Goal: Task Accomplishment & Management: Use online tool/utility

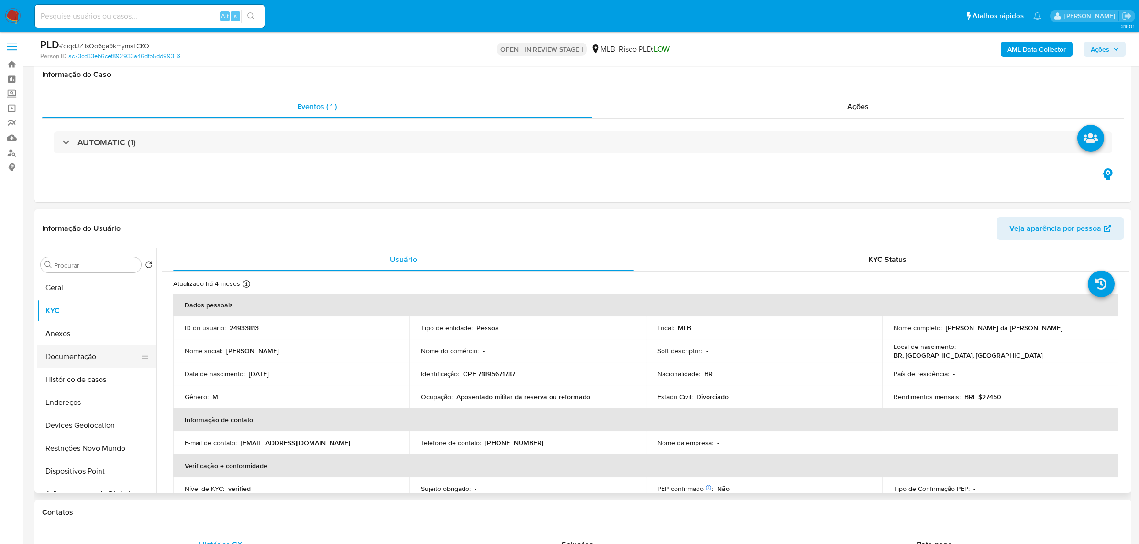
scroll to position [120, 0]
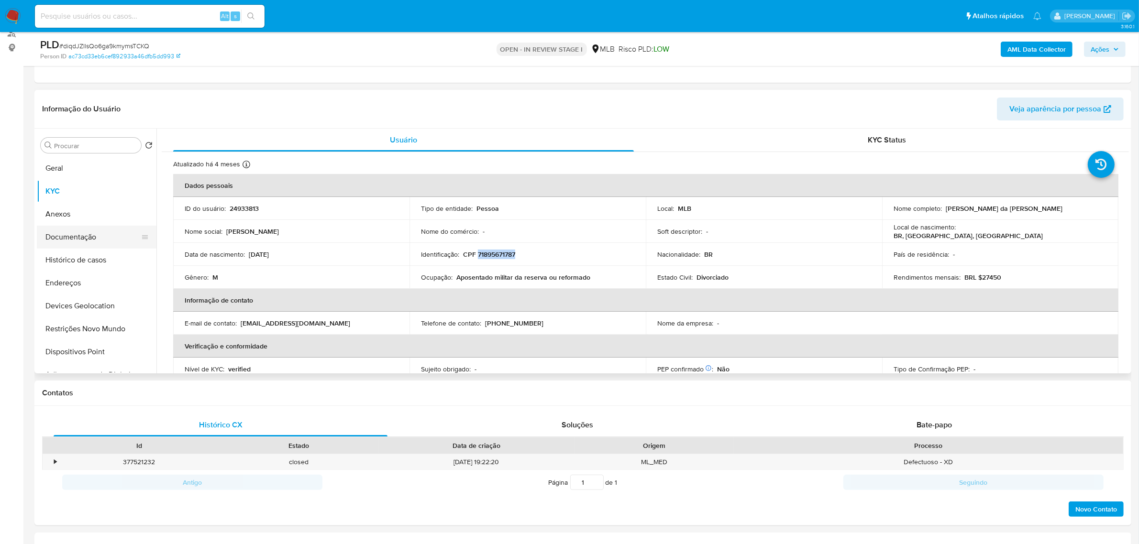
click at [77, 242] on button "Documentação" at bounding box center [93, 237] width 112 height 23
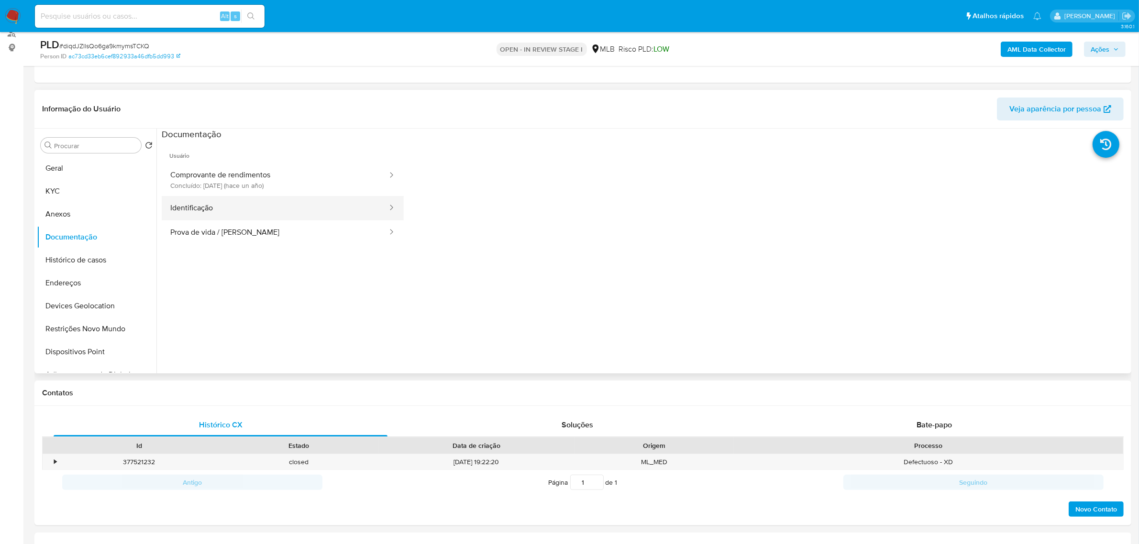
click at [268, 205] on button "Identificação" at bounding box center [275, 208] width 227 height 24
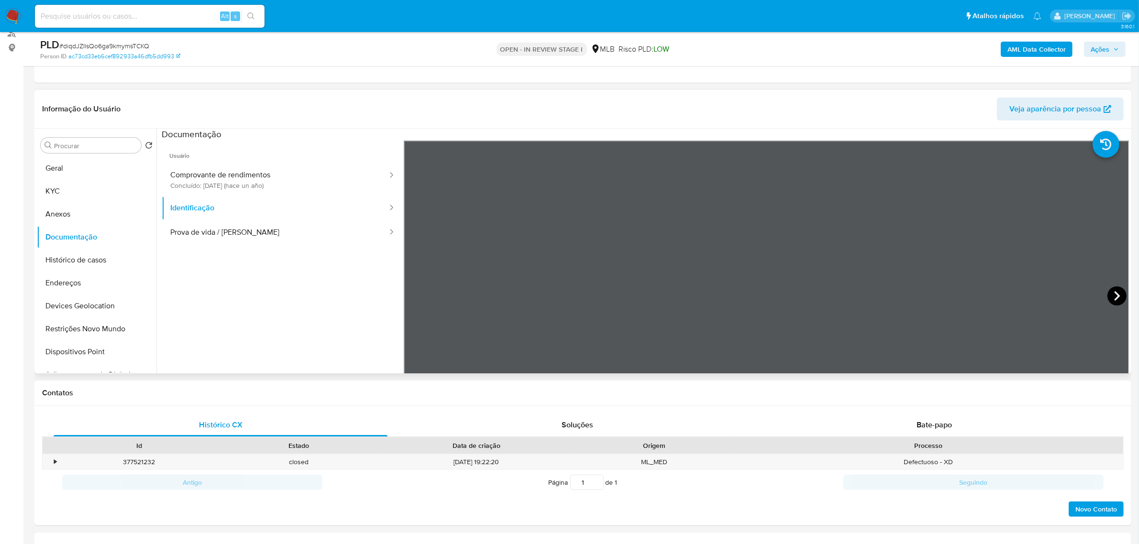
click at [1115, 292] on icon at bounding box center [1116, 296] width 19 height 19
click at [87, 189] on button "KYC" at bounding box center [93, 191] width 112 height 23
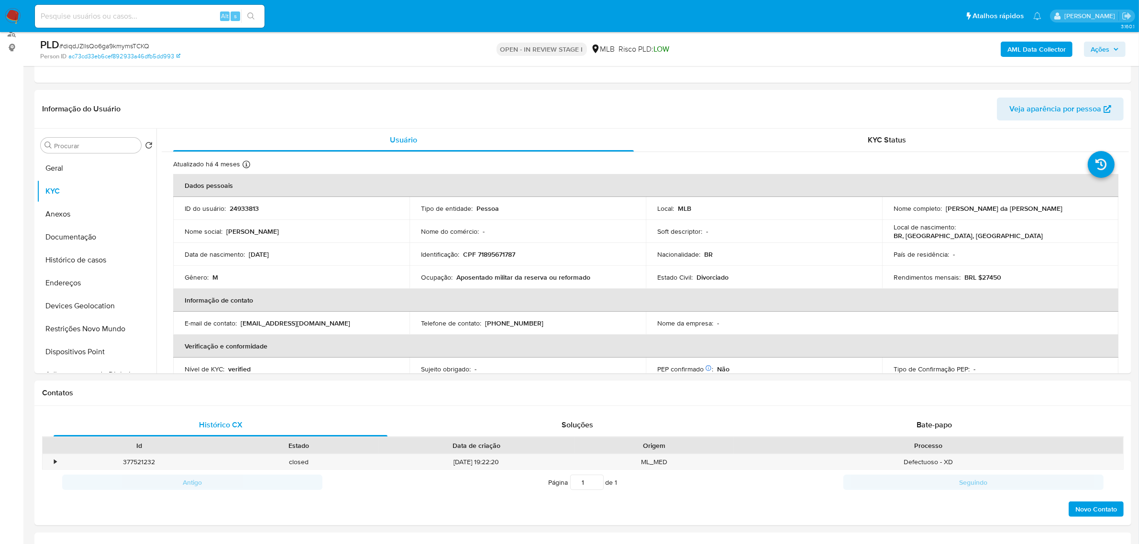
click at [485, 255] on p "CPF 71895671787" at bounding box center [489, 254] width 52 height 9
copy p "71895671787"
drag, startPoint x: 943, startPoint y: 208, endPoint x: 1067, endPoint y: 207, distance: 123.9
click at [1067, 207] on div "Nome completo : Claudius Oliveira da Silva Marques" at bounding box center [1000, 208] width 213 height 9
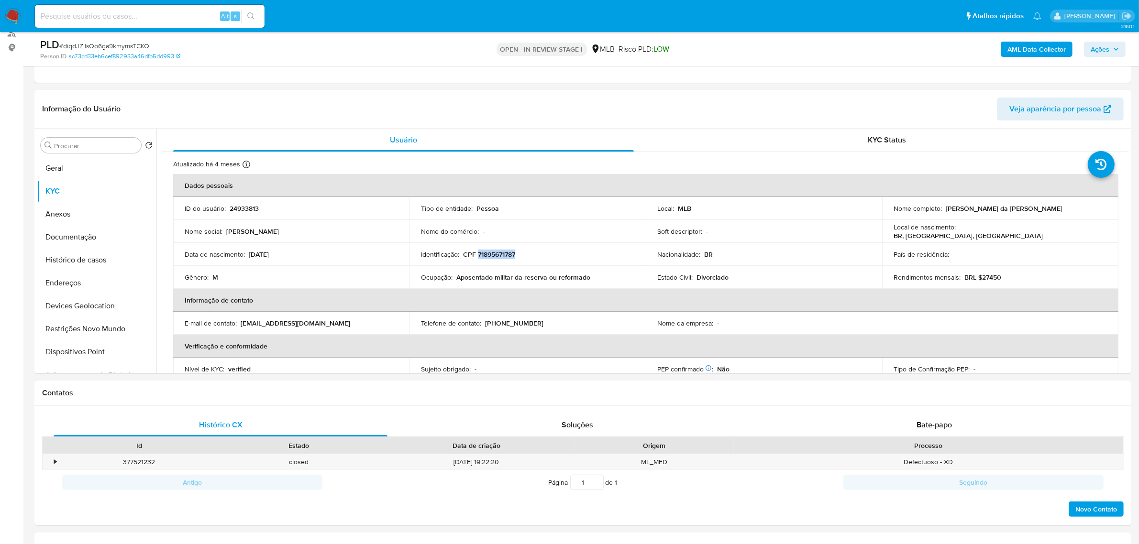
copy p "Claudius Oliveira da Silva Marques"
click at [72, 229] on button "Documentação" at bounding box center [93, 237] width 112 height 23
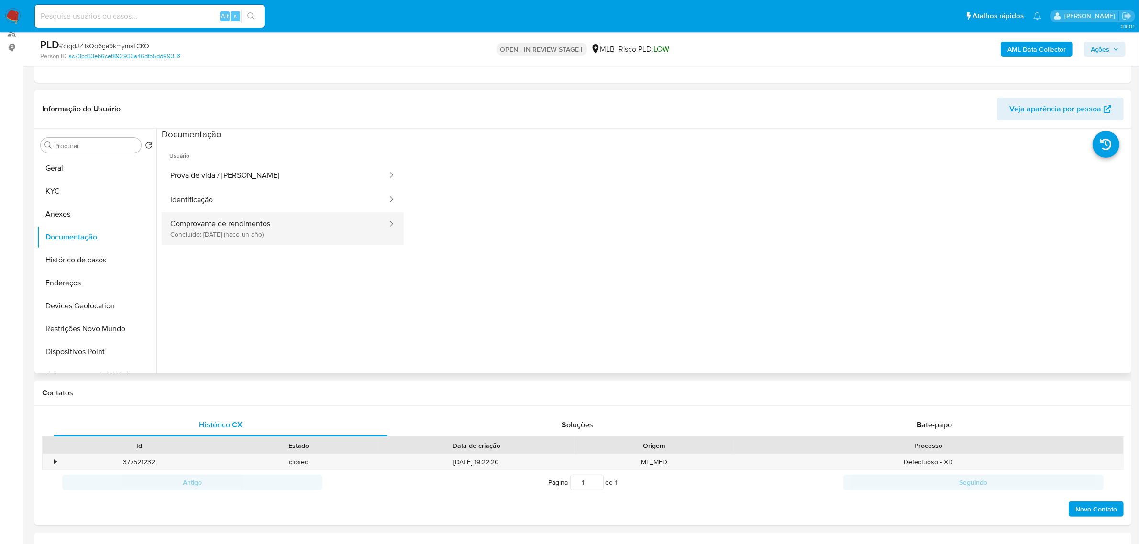
click at [232, 234] on button "Comprovante de rendimentos Concluído: 12/04/2024 (hace un año)" at bounding box center [275, 228] width 227 height 33
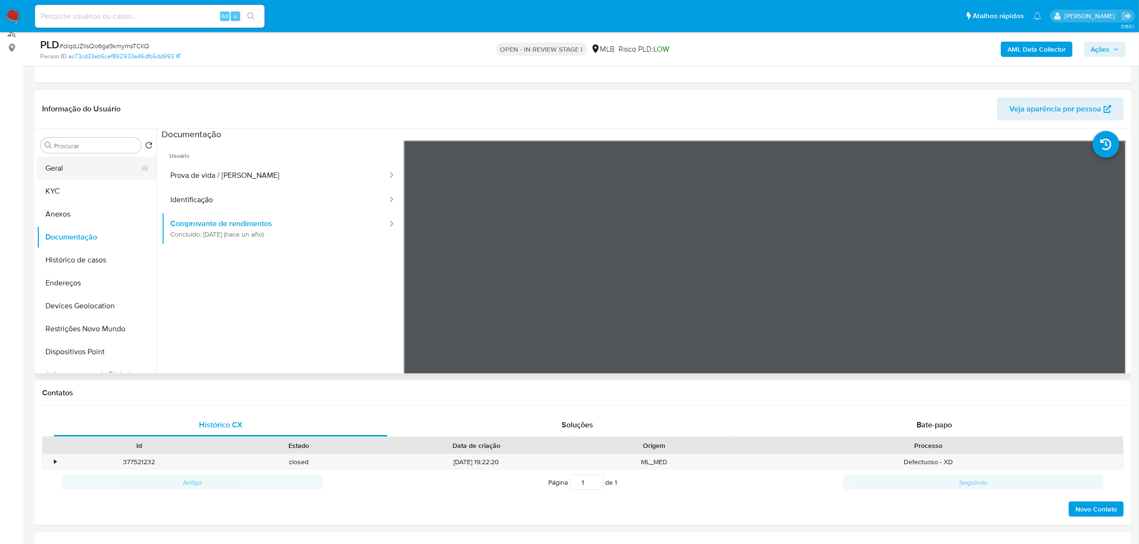
click at [97, 170] on button "Geral" at bounding box center [93, 168] width 112 height 23
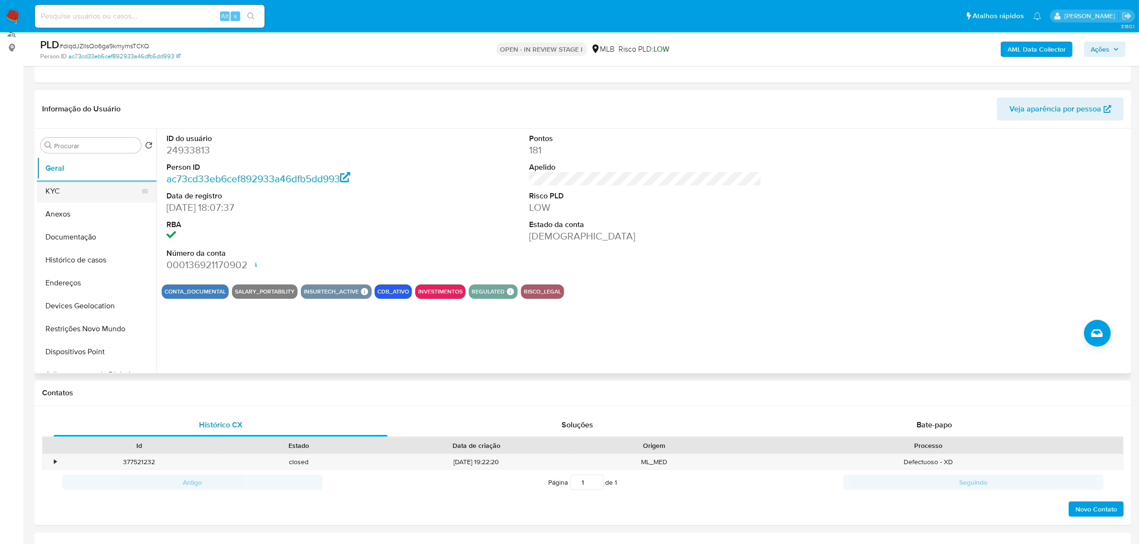
click at [82, 199] on button "KYC" at bounding box center [93, 191] width 112 height 23
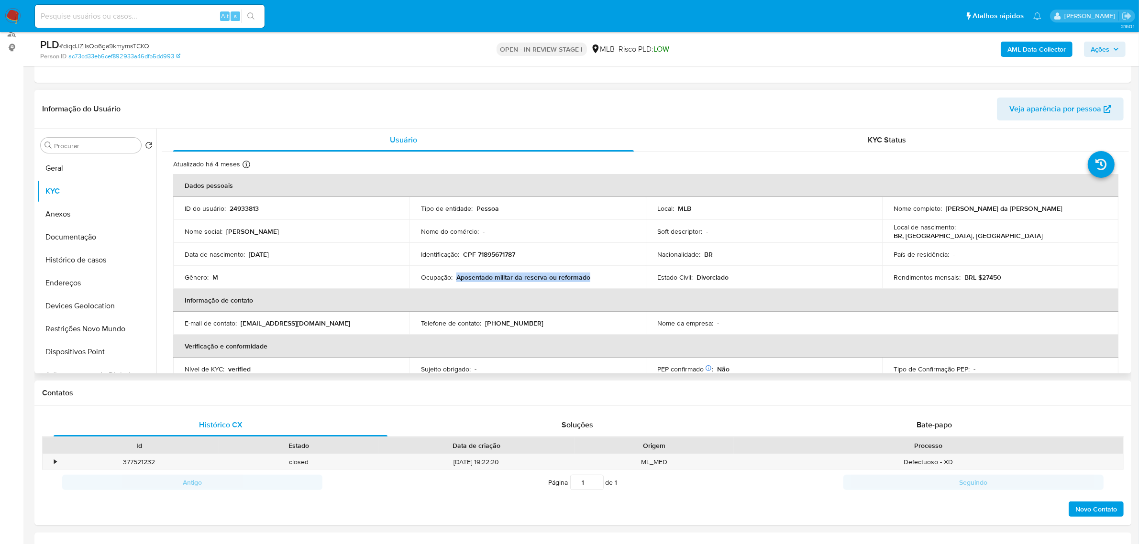
drag, startPoint x: 457, startPoint y: 279, endPoint x: 598, endPoint y: 279, distance: 141.6
click at [598, 279] on div "Ocupação : Aposentado militar da reserva ou reformado" at bounding box center [527, 277] width 213 height 9
copy p "Aposentado militar da reserva ou reformado"
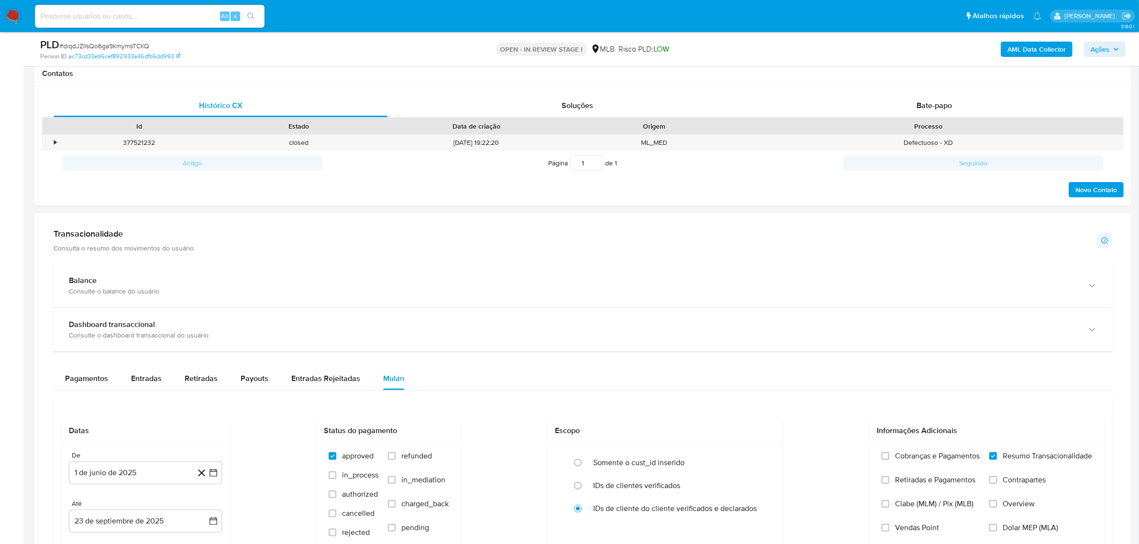
scroll to position [419, 0]
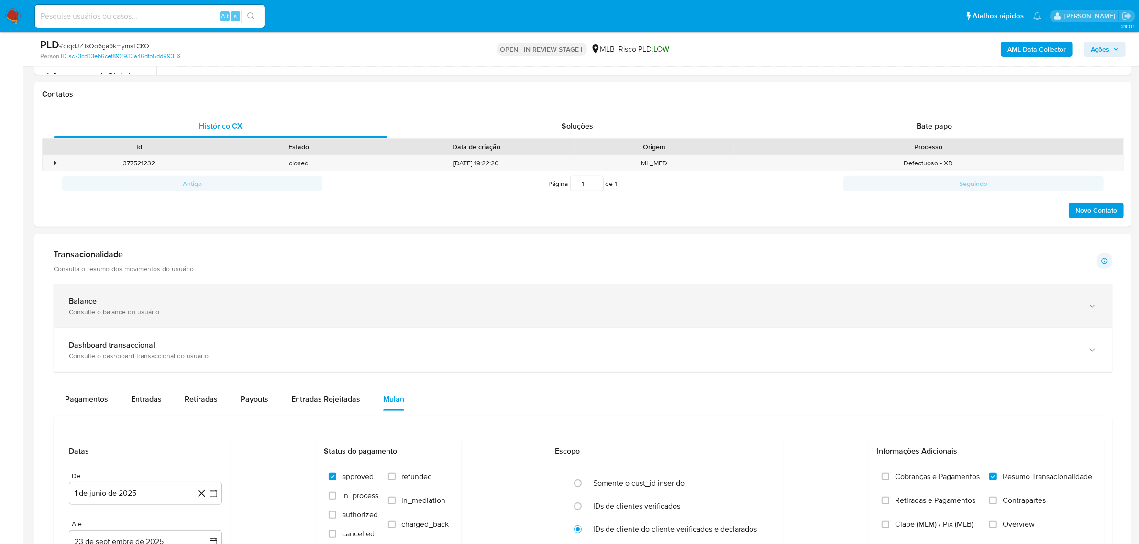
click at [141, 307] on div "Balance Consulte o balance do usuário" at bounding box center [573, 307] width 1009 height 20
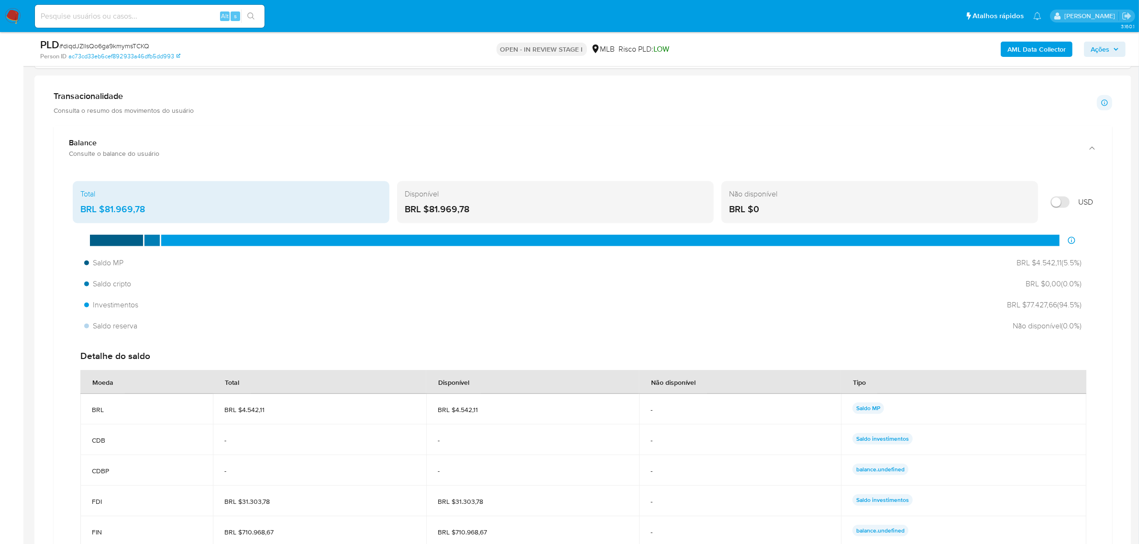
scroll to position [598, 0]
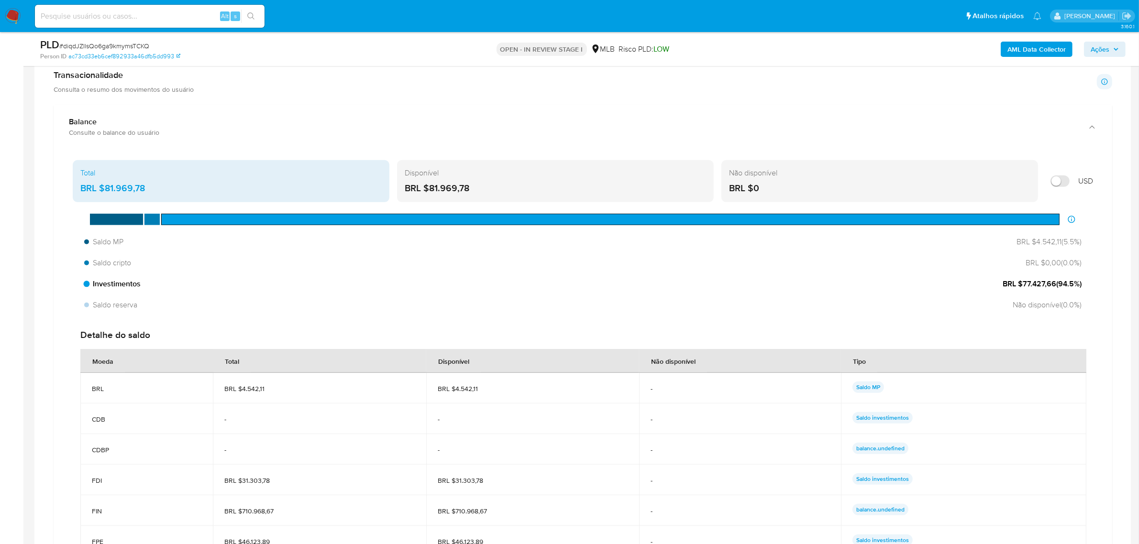
drag, startPoint x: 1019, startPoint y: 285, endPoint x: 1071, endPoint y: 285, distance: 51.2
click at [1069, 285] on span "BRL $77.427,66 ( 94.5 %)" at bounding box center [1042, 284] width 79 height 11
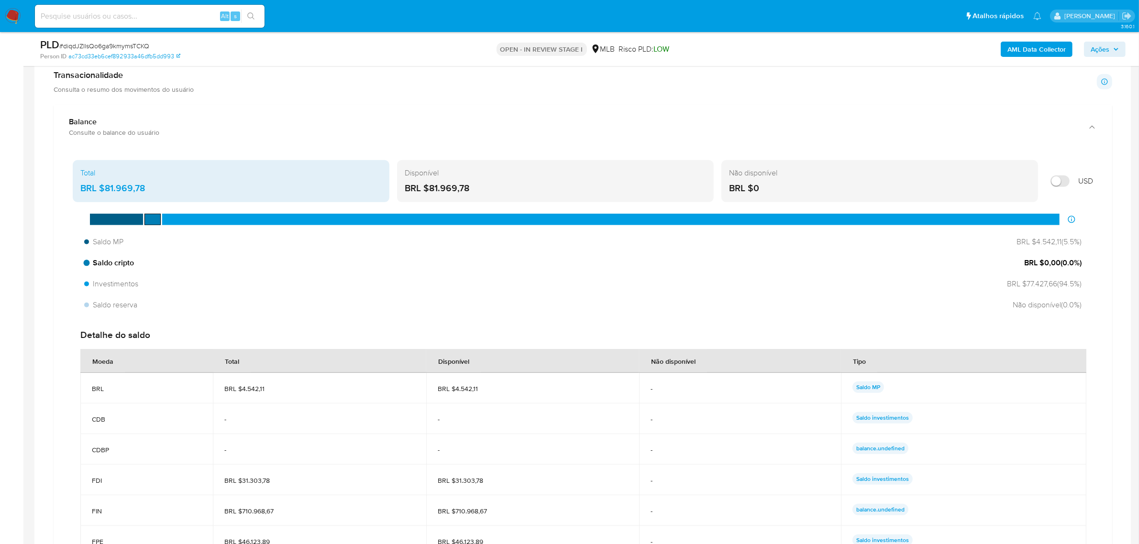
drag, startPoint x: 1027, startPoint y: 244, endPoint x: 1075, endPoint y: 255, distance: 49.5
click at [1075, 255] on div "Saldo MP BRL $4.542,11 ( 5.5 %) Saldo cripto BRL $0,00 ( 0.0 %) Investimentos B…" at bounding box center [583, 273] width 1020 height 81
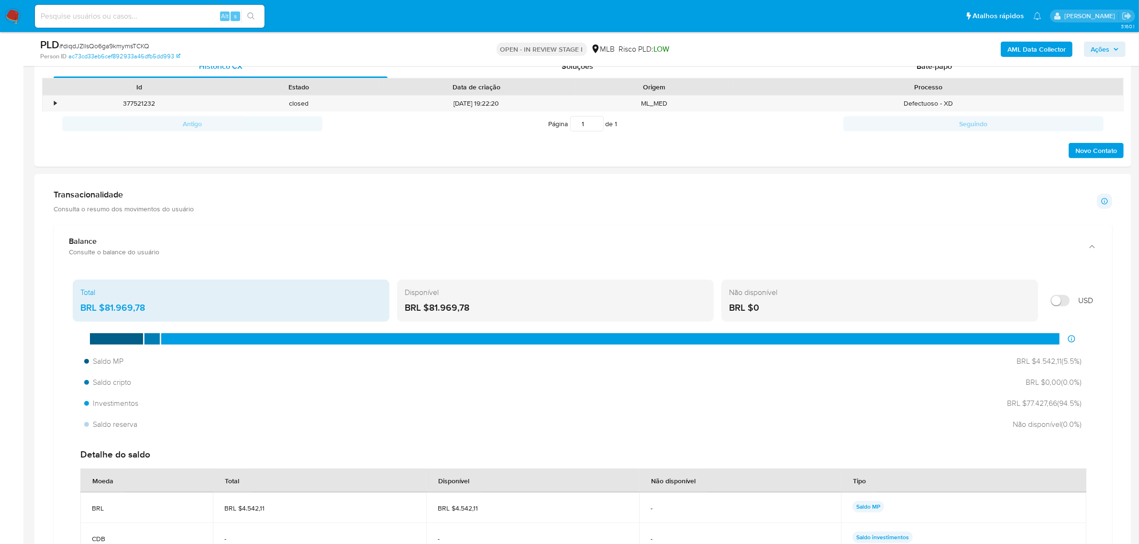
drag, startPoint x: 970, startPoint y: 302, endPoint x: 727, endPoint y: 306, distance: 243.1
click at [727, 306] on div "Não disponível BRL $0" at bounding box center [879, 301] width 317 height 42
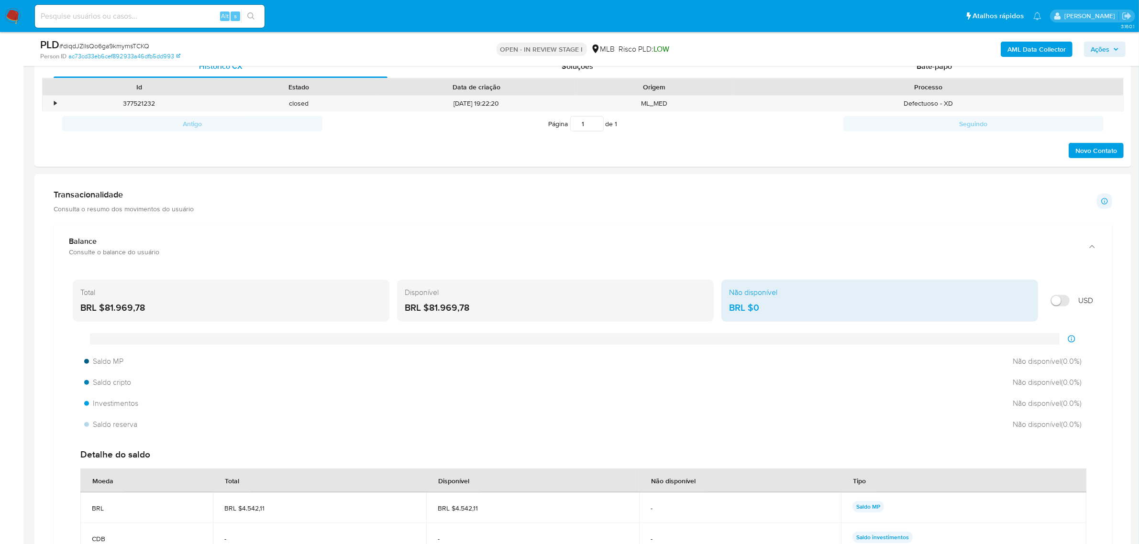
drag, startPoint x: 556, startPoint y: 298, endPoint x: 767, endPoint y: 299, distance: 211.0
click at [766, 299] on div "Total BRL $81.969,78 Disponível BRL $81.969,78 Não disponível BRL $0 USD" at bounding box center [583, 301] width 1020 height 42
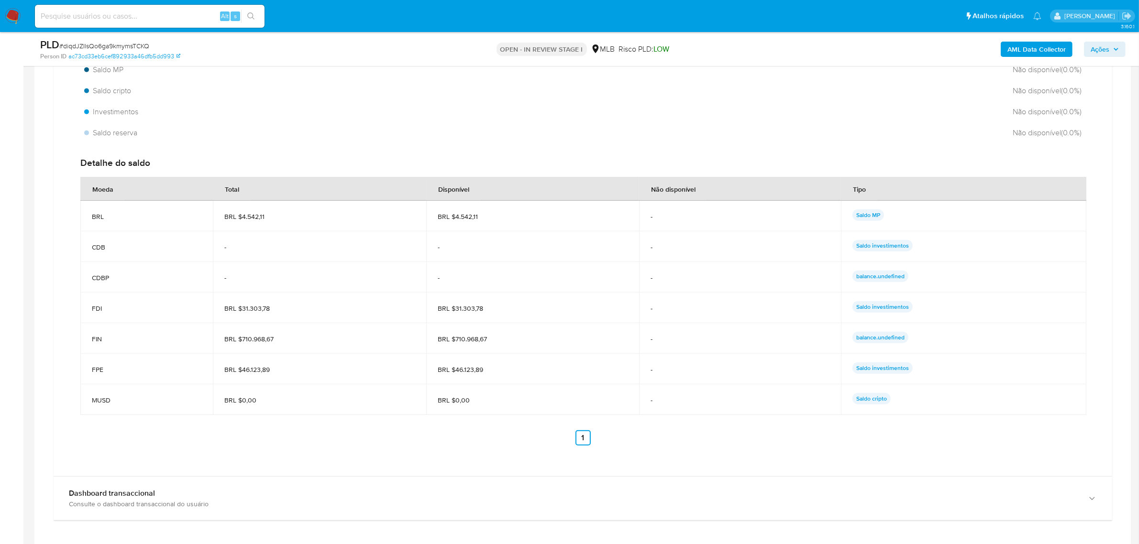
scroll to position [777, 0]
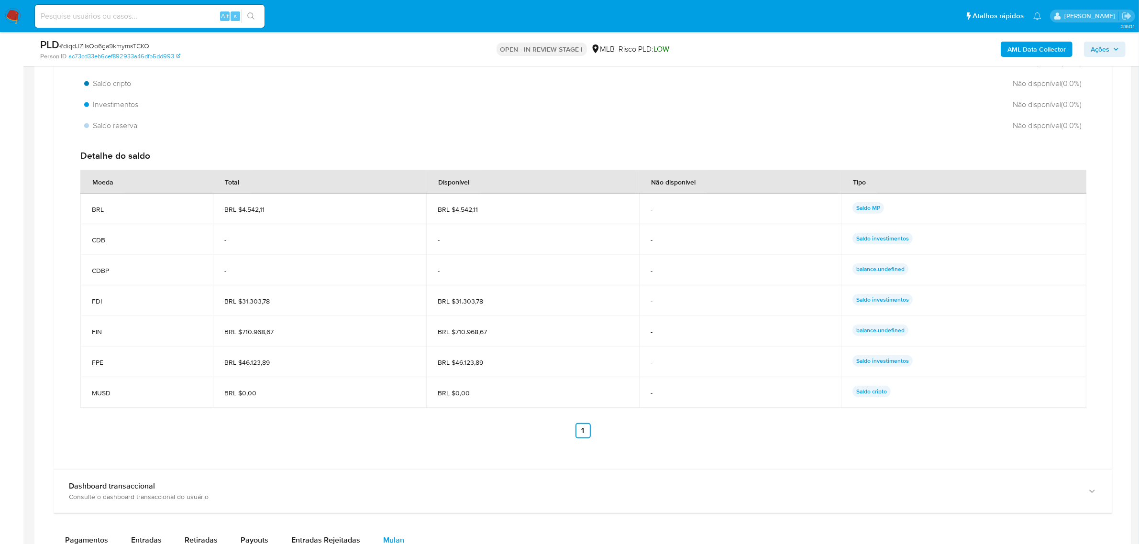
drag, startPoint x: 551, startPoint y: 340, endPoint x: 83, endPoint y: 340, distance: 467.9
click at [83, 340] on tr "FIN BRL $710.968,67 BRL $710.968,67 - balance.undefined" at bounding box center [583, 331] width 1006 height 31
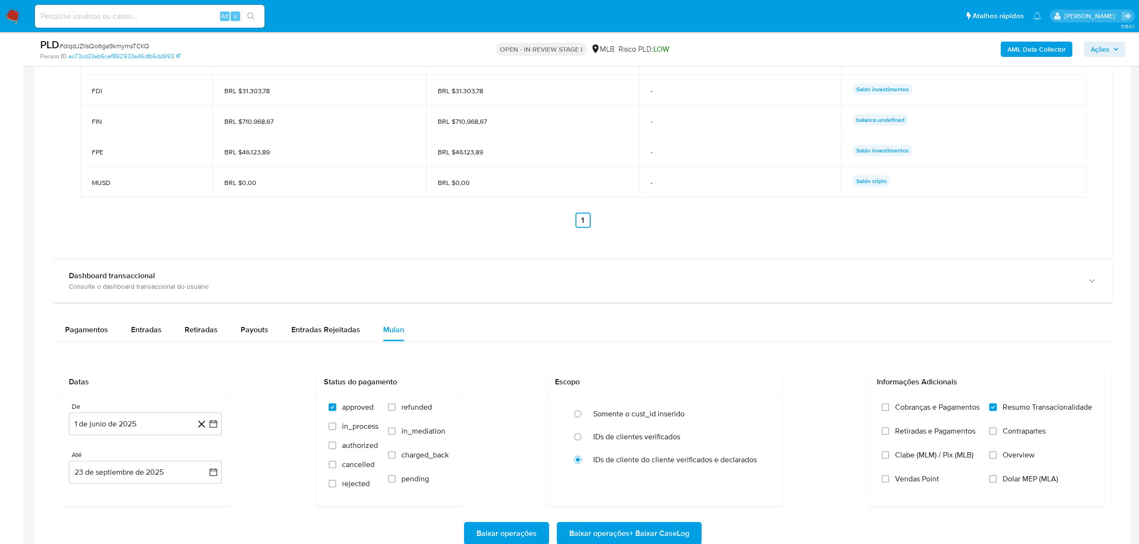
scroll to position [1017, 0]
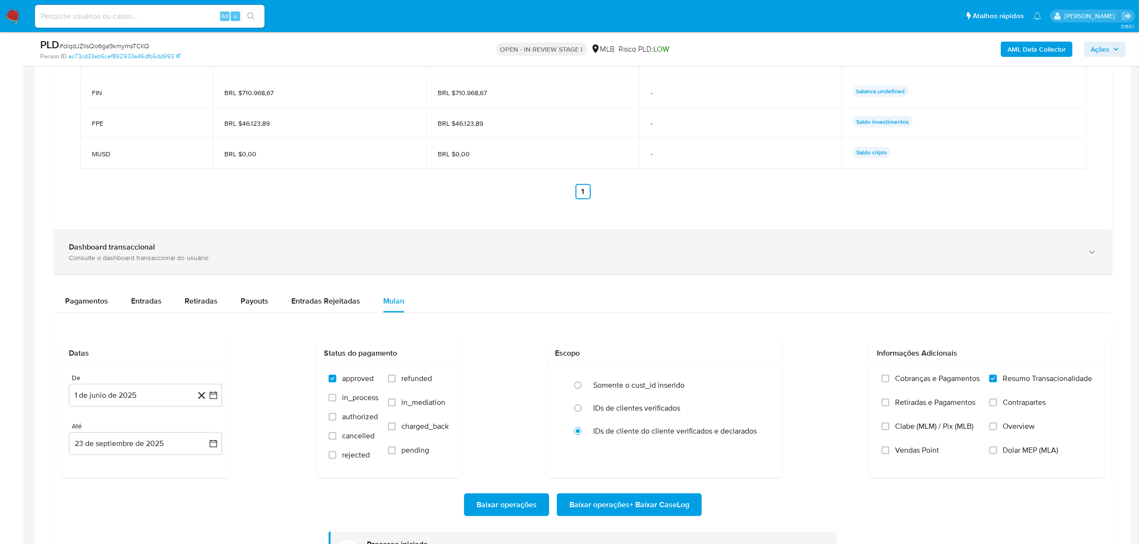
click at [125, 255] on div "Consulte o dashboard transaccional do usuário" at bounding box center [573, 258] width 1009 height 9
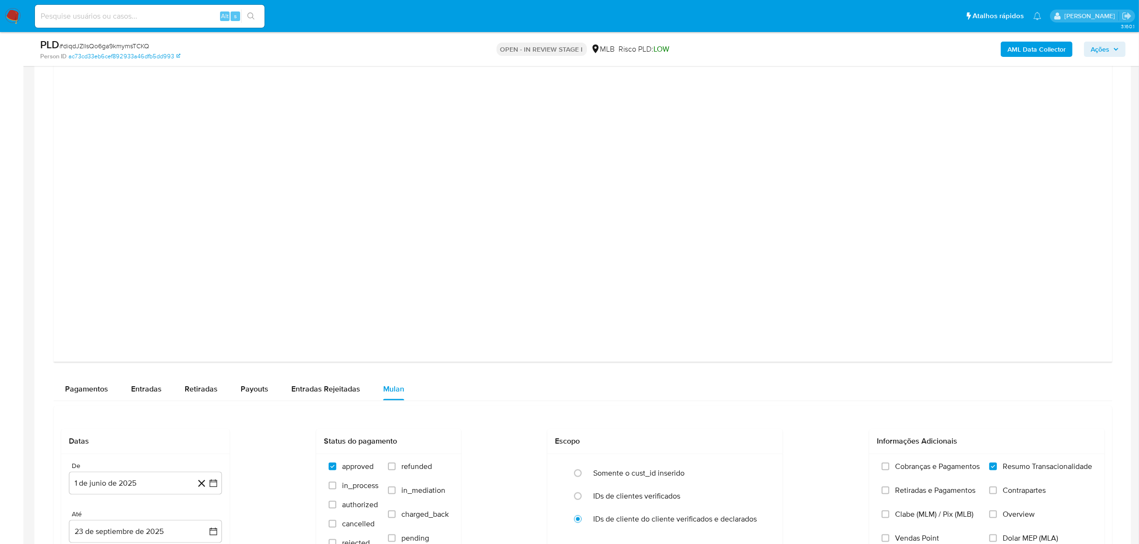
scroll to position [1495, 0]
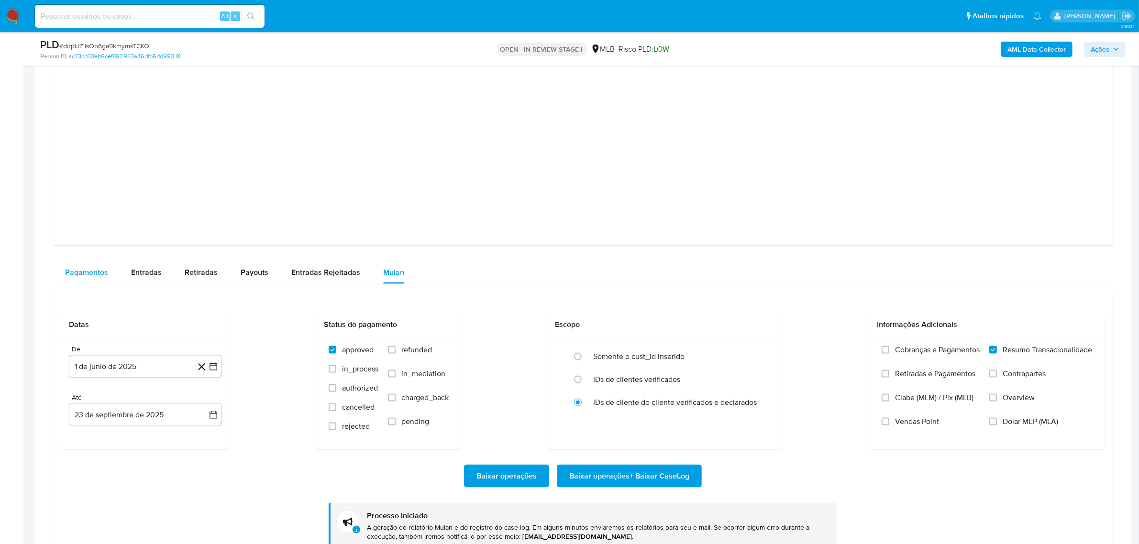
click at [94, 272] on span "Pagamentos" at bounding box center [86, 272] width 43 height 11
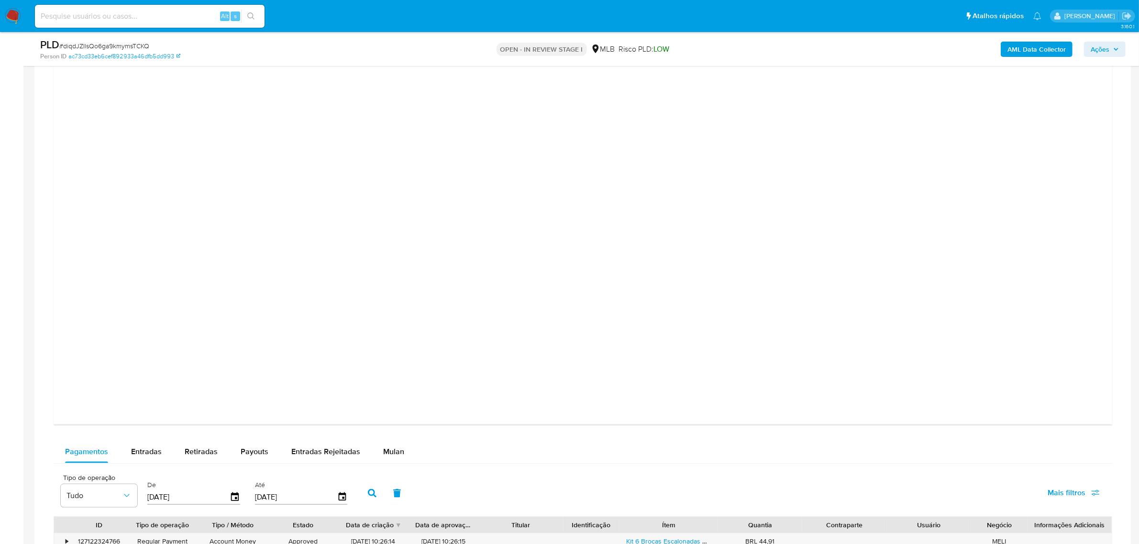
scroll to position [1555, 0]
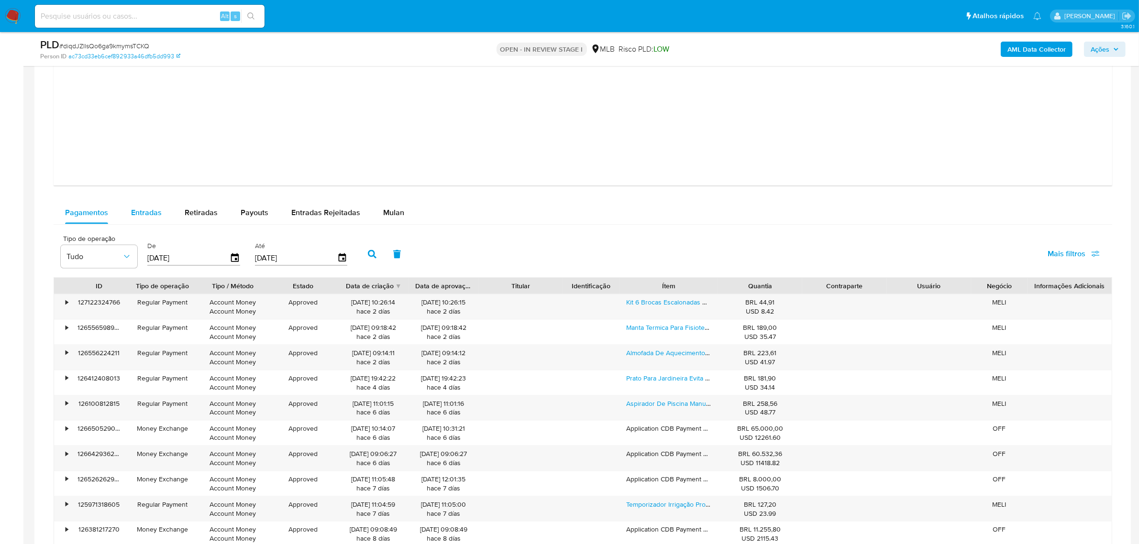
click at [149, 206] on div "Entradas" at bounding box center [146, 212] width 31 height 23
select select "10"
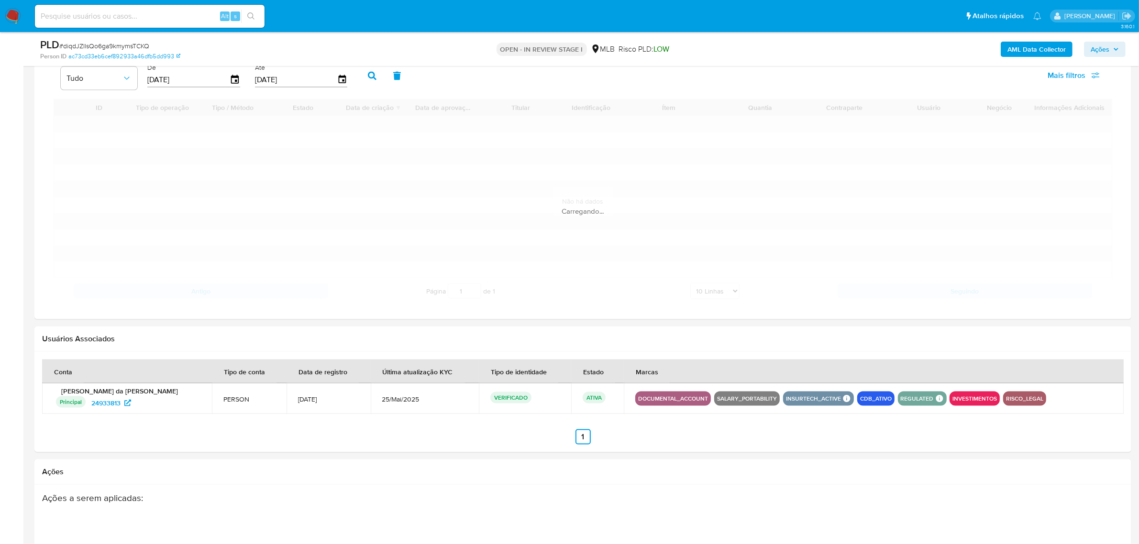
scroll to position [1734, 0]
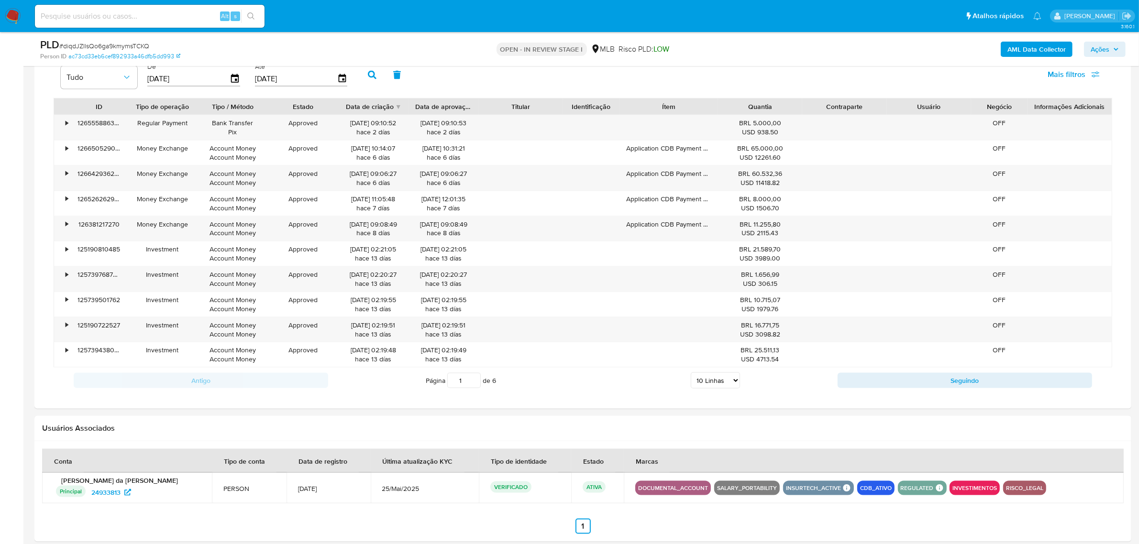
drag, startPoint x: 720, startPoint y: 384, endPoint x: 729, endPoint y: 385, distance: 8.7
click at [721, 384] on select "5 Linhas 10 Linhas 20 Linhas 25 Linhas 50 Linhas 100 Linhas" at bounding box center [715, 381] width 49 height 16
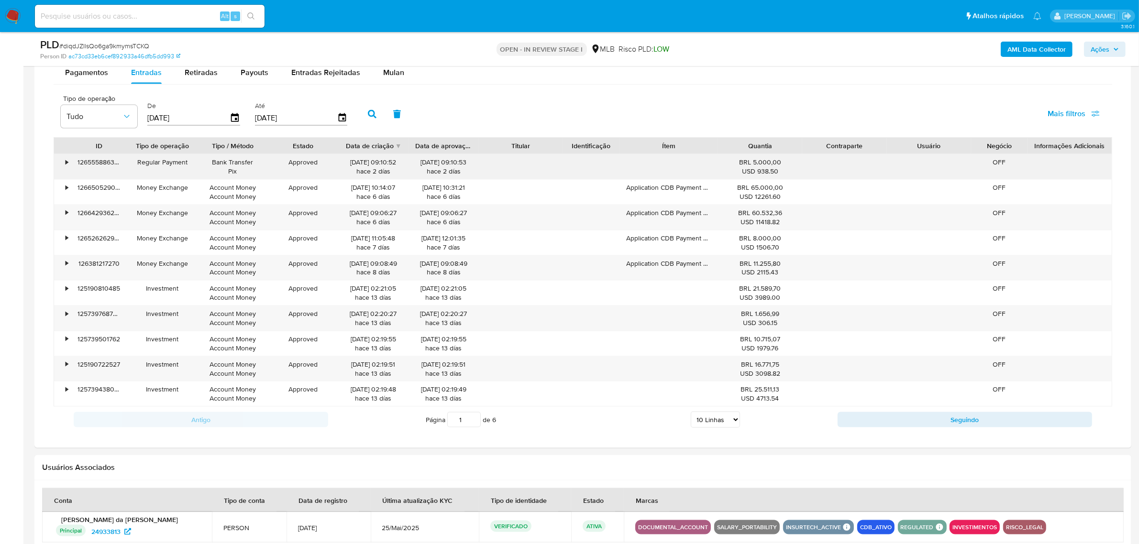
scroll to position [1674, 0]
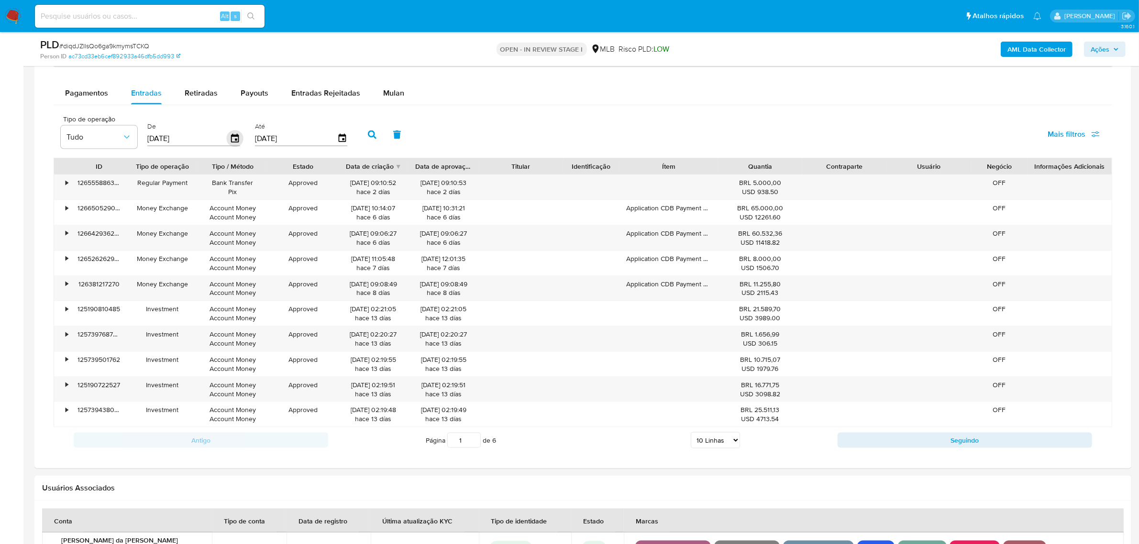
click at [236, 142] on icon "button" at bounding box center [235, 138] width 8 height 9
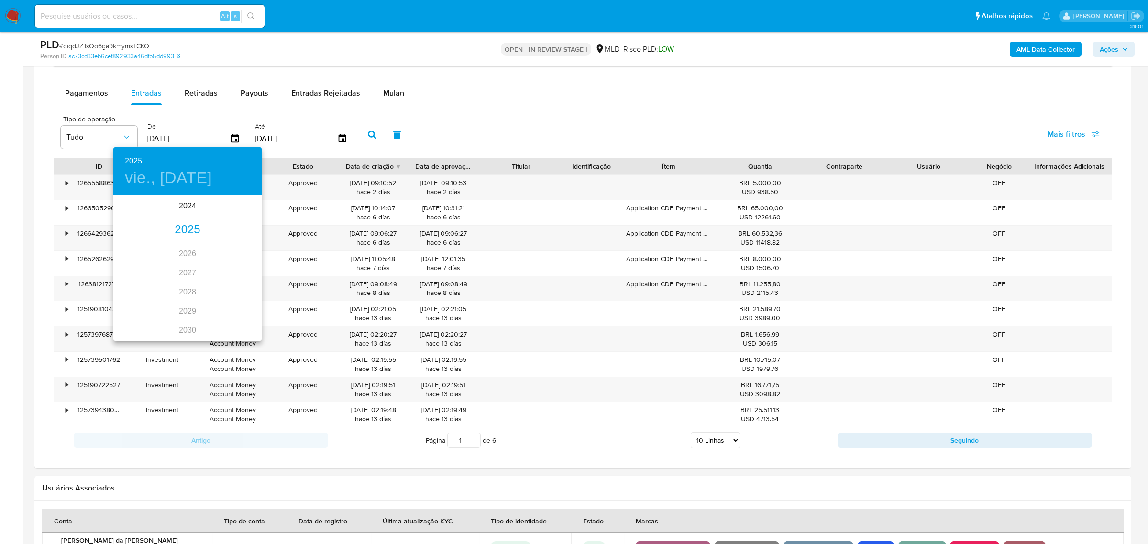
click at [186, 231] on div "2025" at bounding box center [187, 230] width 148 height 19
click at [190, 287] on div "ago." at bounding box center [187, 286] width 49 height 36
click at [203, 244] on span "1" at bounding box center [206, 246] width 17 height 10
type input "01/08/2025"
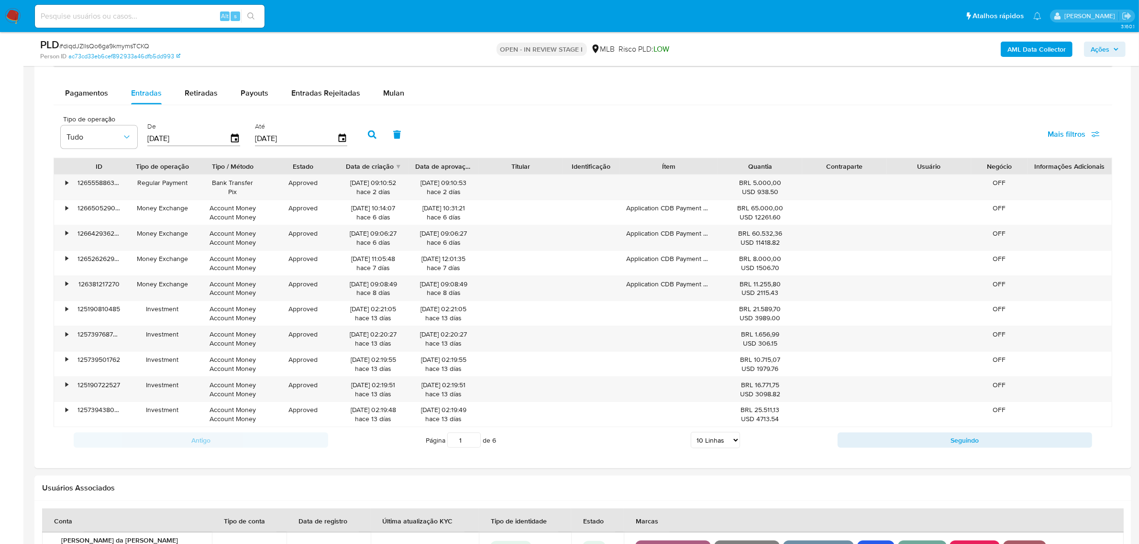
click at [360, 136] on button "button" at bounding box center [372, 134] width 25 height 23
click at [721, 440] on select "5 Linhas 10 Linhas 20 Linhas 25 Linhas 50 Linhas 100 Linhas" at bounding box center [715, 440] width 49 height 16
select select "100"
click at [691, 434] on select "5 Linhas 10 Linhas 20 Linhas 25 Linhas 50 Linhas 100 Linhas" at bounding box center [715, 440] width 49 height 16
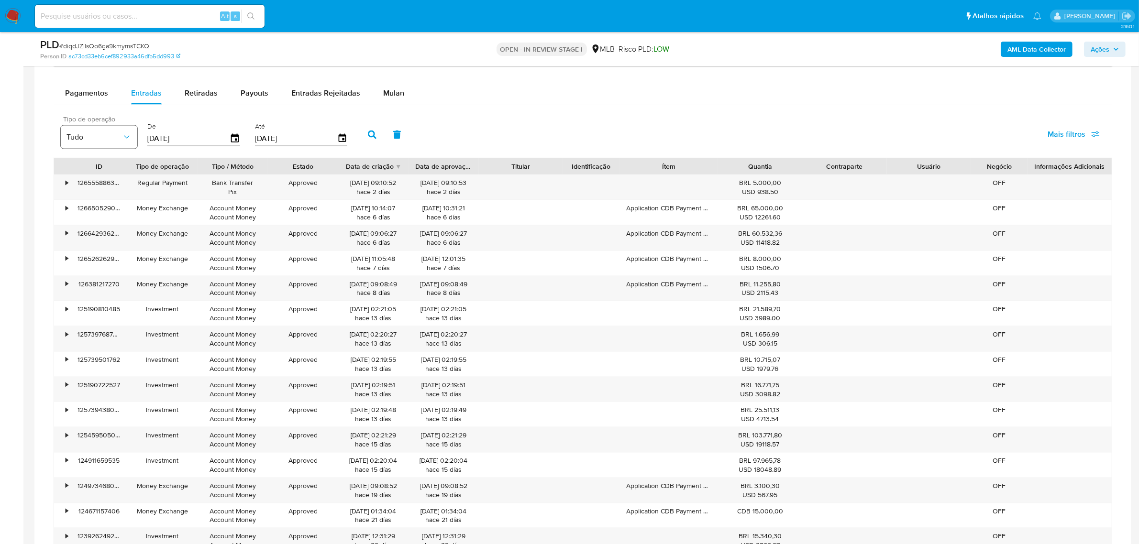
click at [128, 137] on icon "button" at bounding box center [127, 138] width 10 height 10
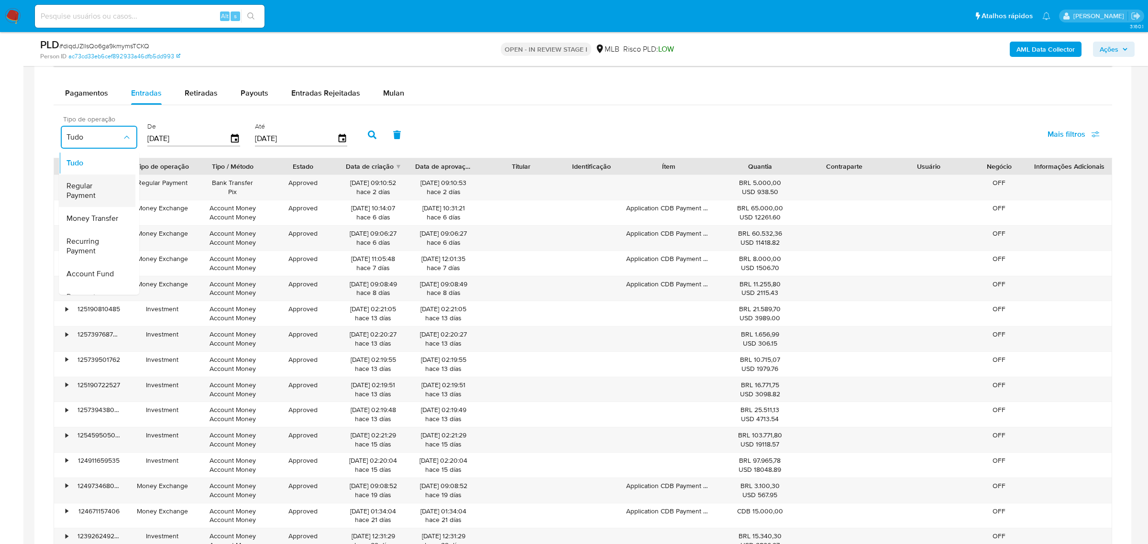
click at [103, 194] on span "Regular Payment" at bounding box center [93, 190] width 55 height 19
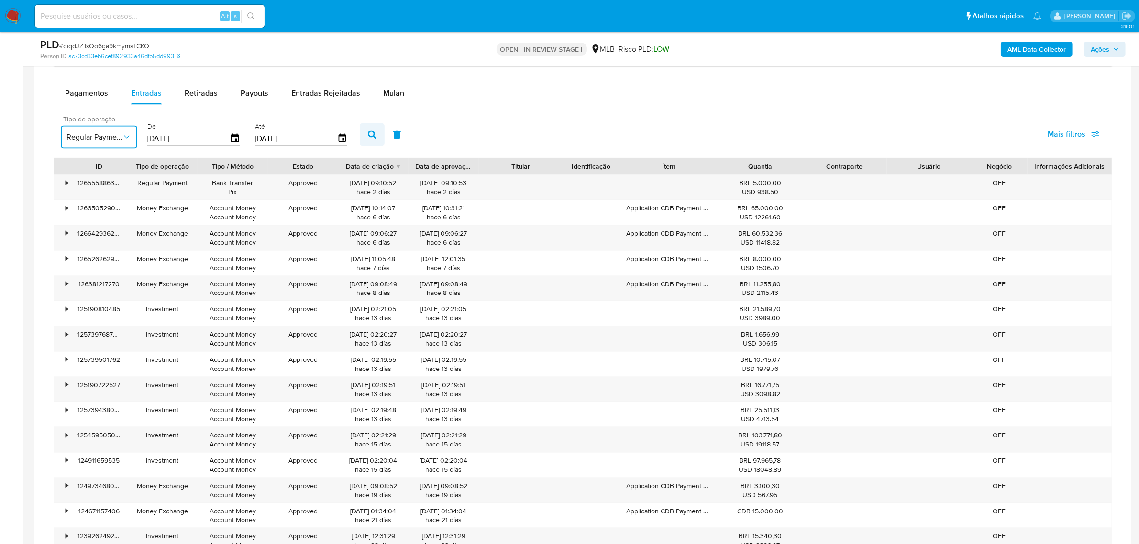
click at [371, 133] on icon "button" at bounding box center [372, 135] width 9 height 9
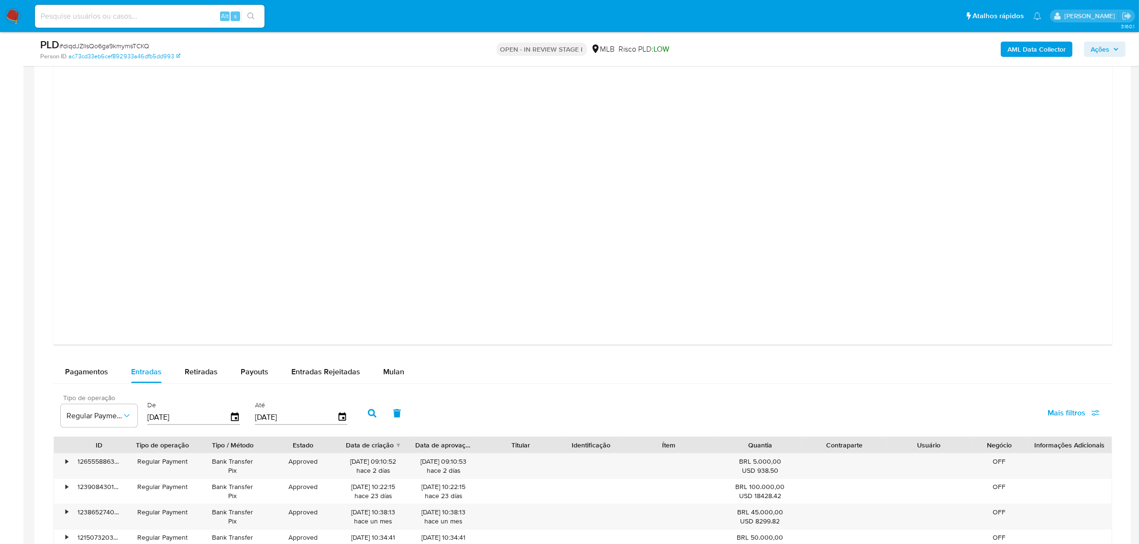
scroll to position [1514, 0]
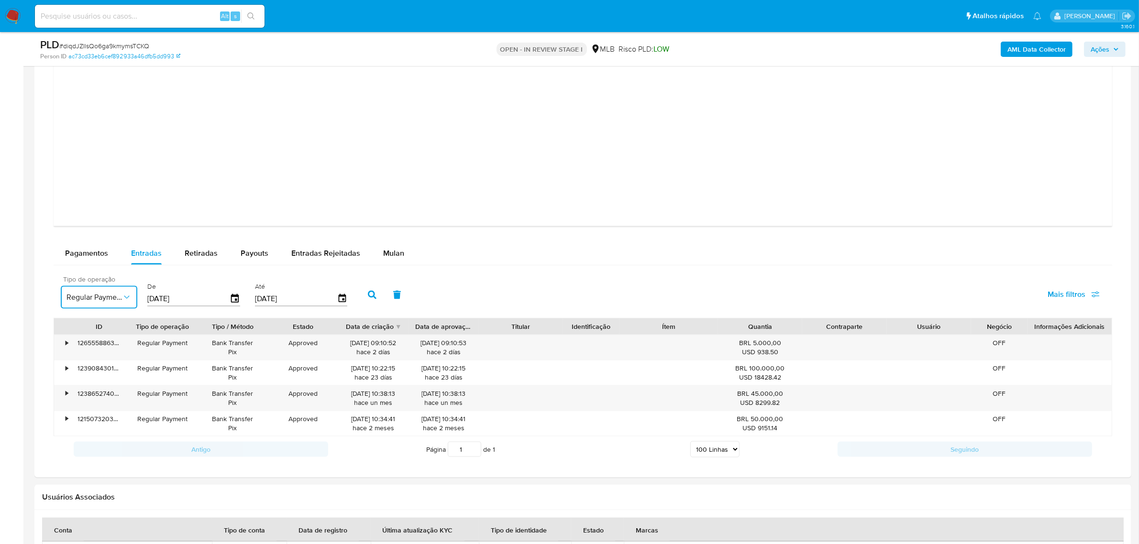
click at [120, 293] on span "Regular Payment" at bounding box center [93, 298] width 55 height 10
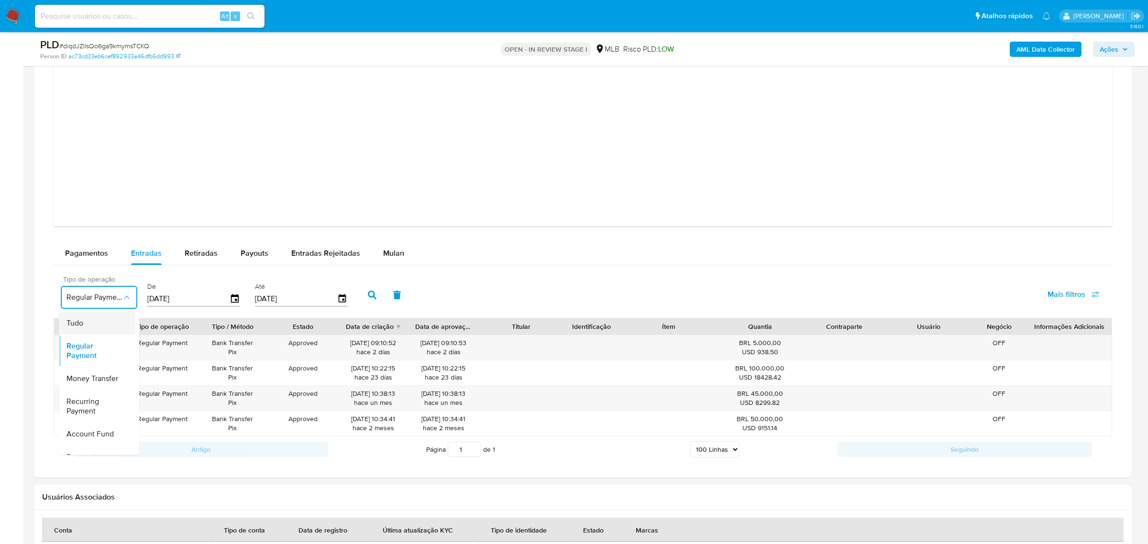
click at [96, 321] on div "Tudo" at bounding box center [93, 322] width 55 height 23
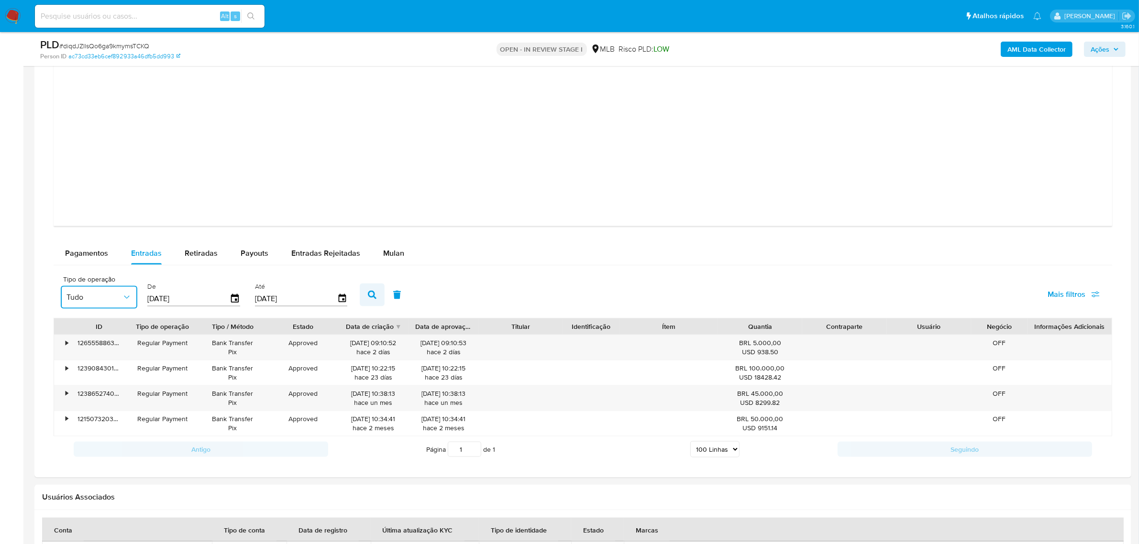
click at [368, 297] on icon "button" at bounding box center [372, 295] width 9 height 9
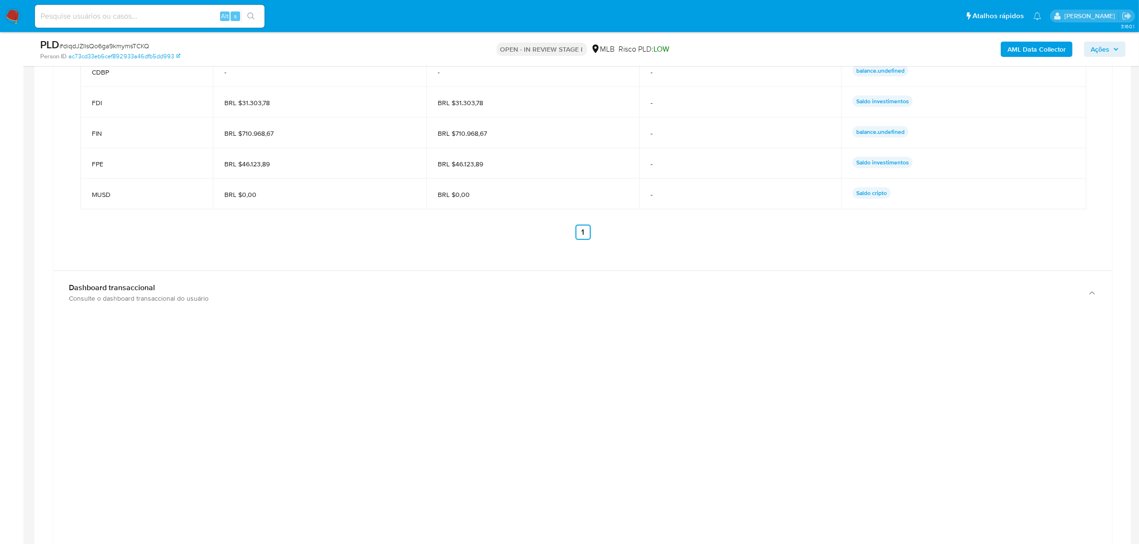
scroll to position [797, 0]
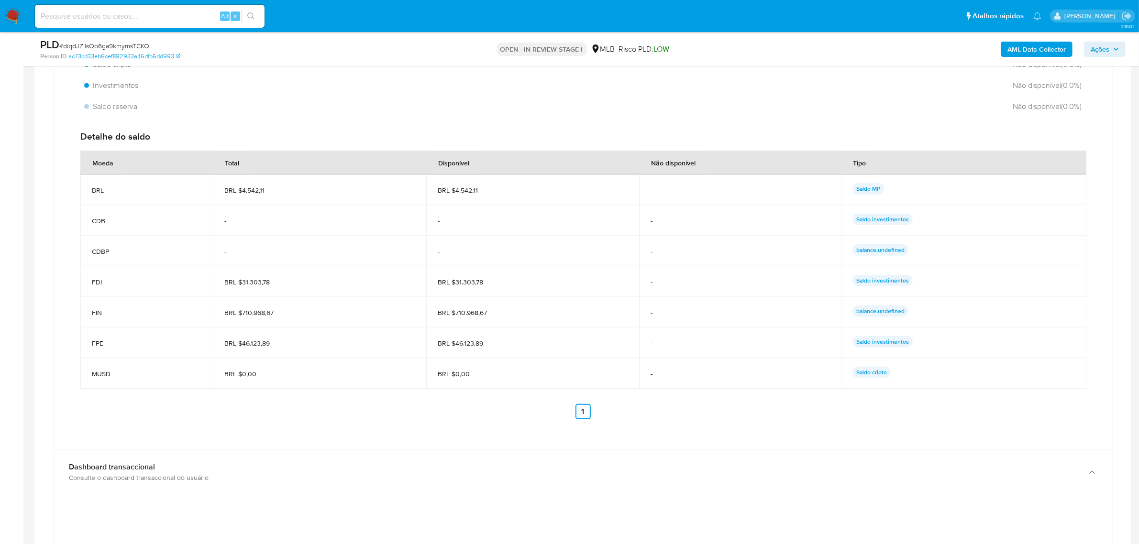
drag, startPoint x: 454, startPoint y: 312, endPoint x: 489, endPoint y: 312, distance: 34.4
click at [489, 312] on span "BRL $710.968,67" at bounding box center [533, 313] width 190 height 9
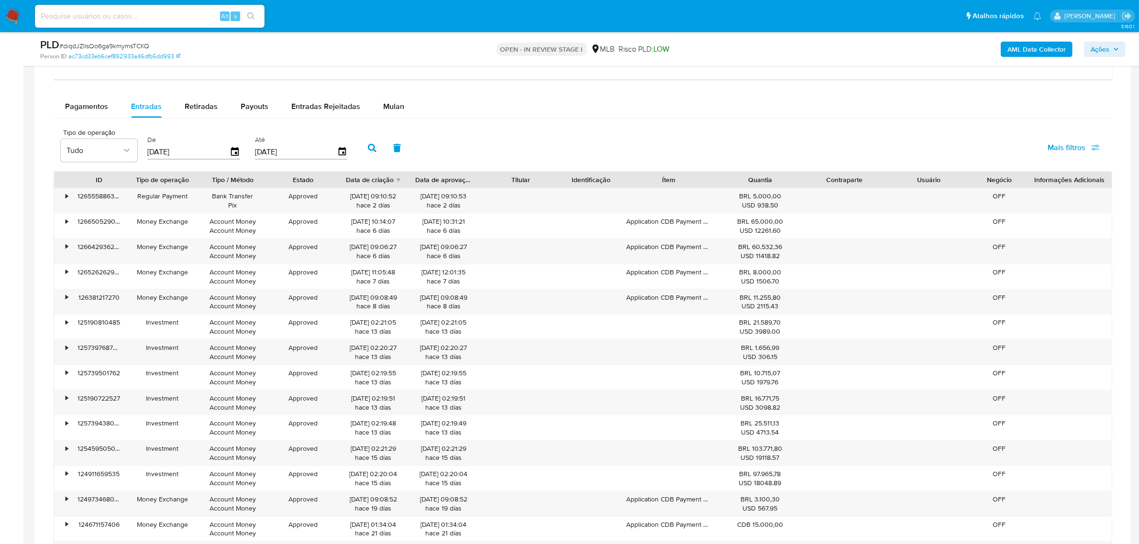
scroll to position [1634, 0]
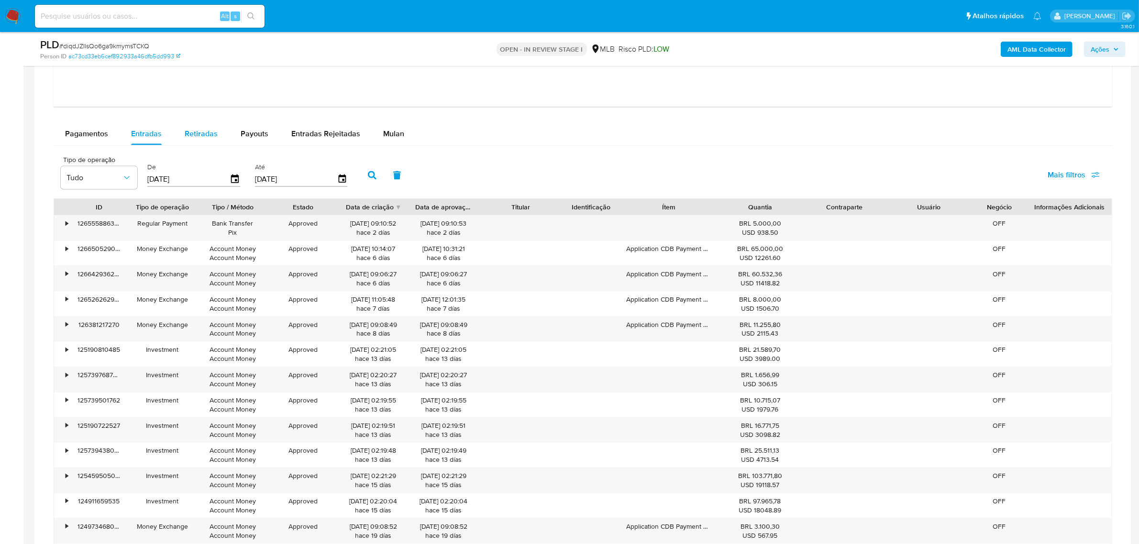
click at [188, 137] on span "Retiradas" at bounding box center [201, 133] width 33 height 11
select select "10"
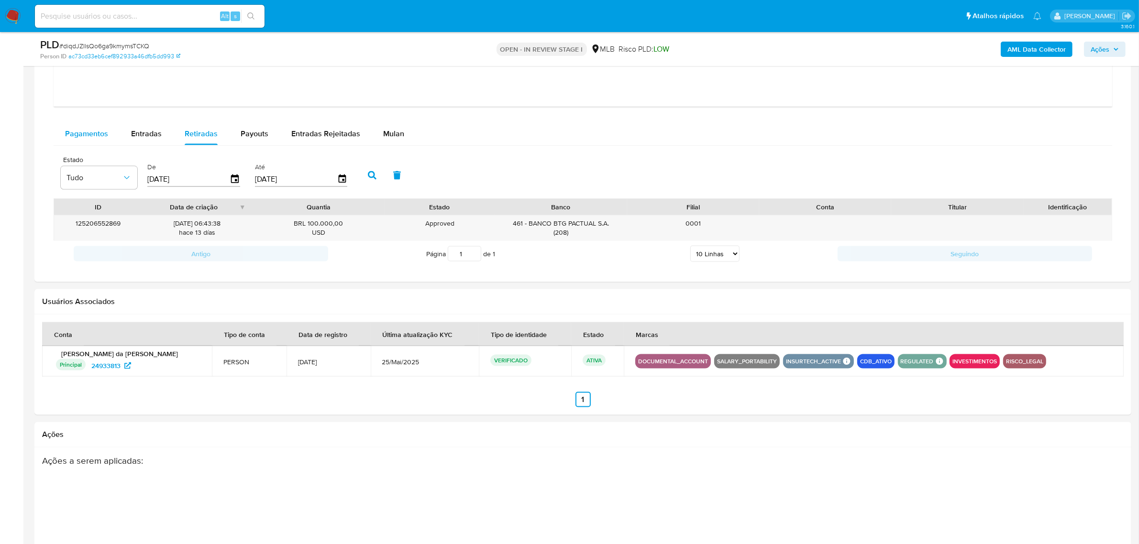
click at [90, 139] on span "Pagamentos" at bounding box center [86, 133] width 43 height 11
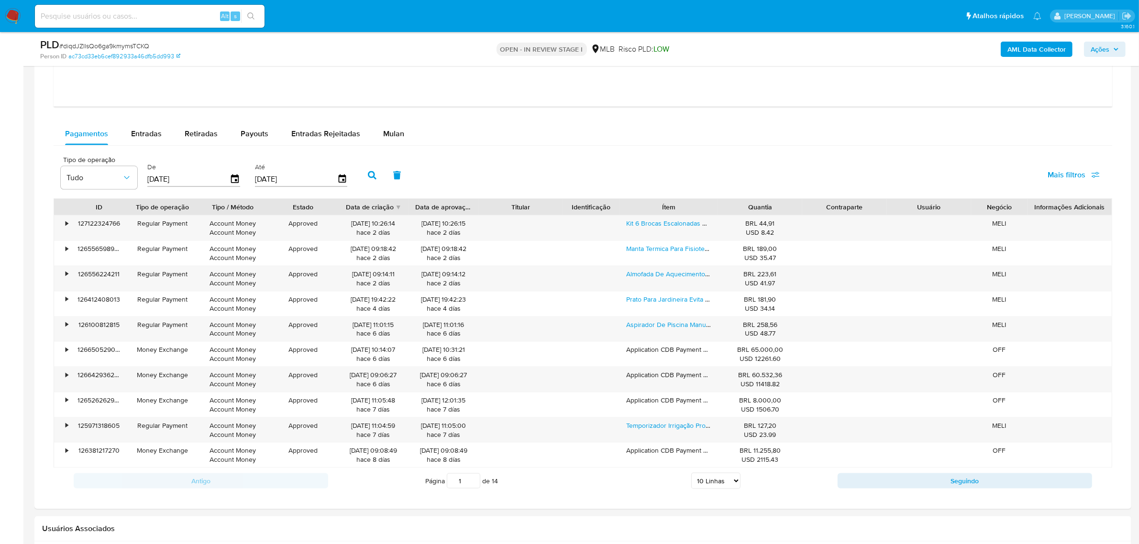
click at [714, 477] on div "Página 1 de 14 5 Linhas 10 Linhas 20 Linhas 25 Linhas 50 Linhas 100 Linhas" at bounding box center [582, 481] width 509 height 19
click at [716, 481] on select "5 Linhas 10 Linhas 20 Linhas 25 Linhas 50 Linhas 100 Linhas" at bounding box center [715, 481] width 49 height 16
select select "100"
click at [691, 475] on select "5 Linhas 10 Linhas 20 Linhas 25 Linhas 50 Linhas 100 Linhas" at bounding box center [715, 481] width 49 height 16
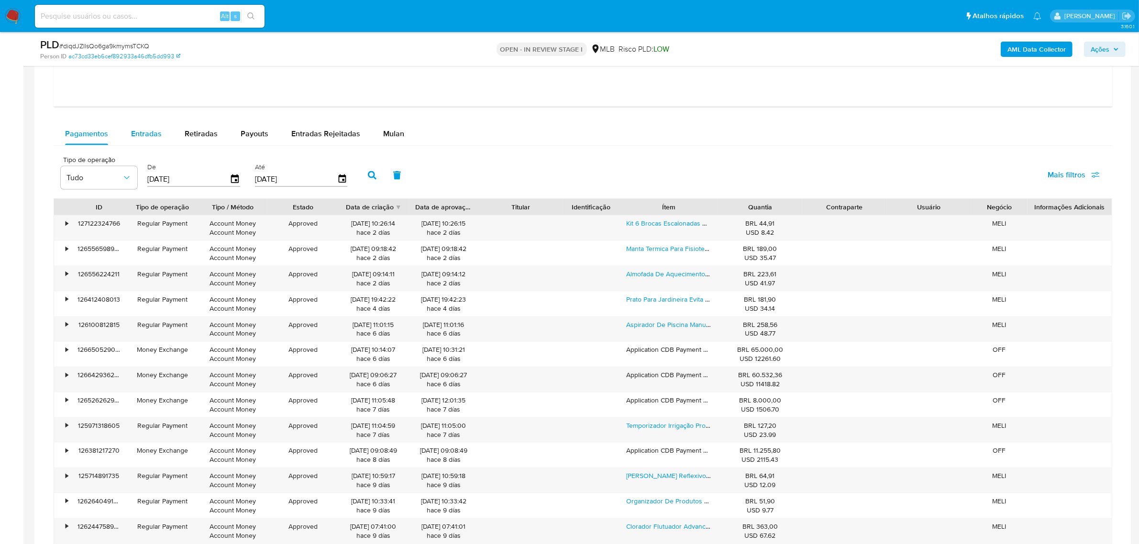
click at [129, 132] on button "Entradas" at bounding box center [147, 133] width 54 height 23
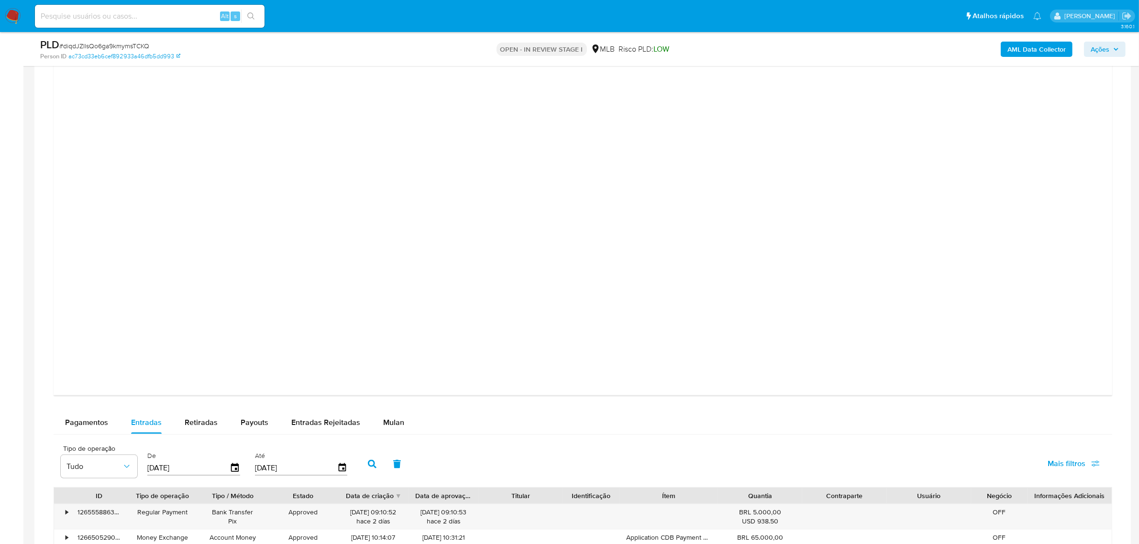
scroll to position [1514, 0]
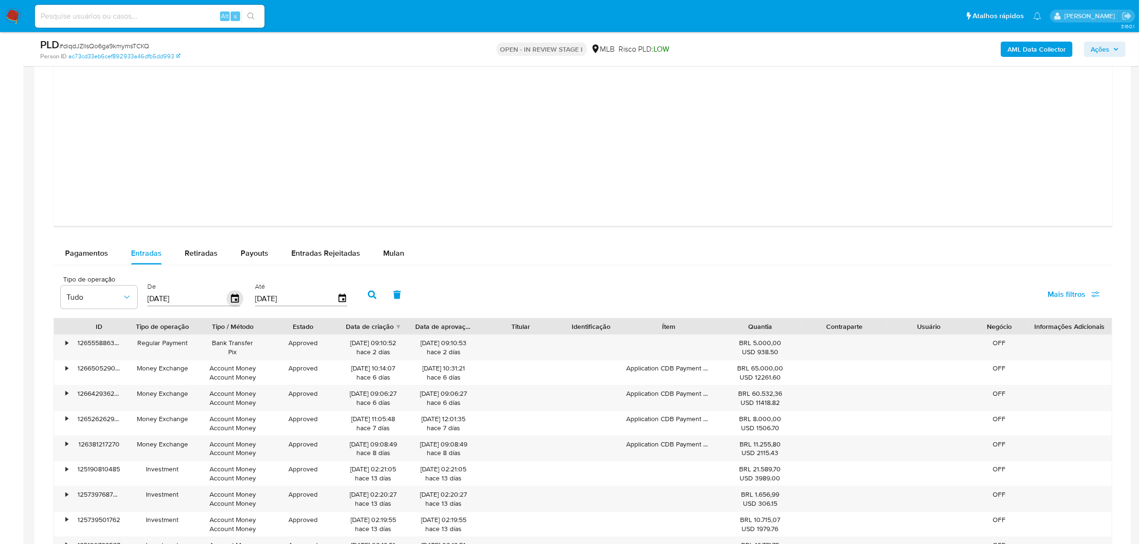
click at [231, 303] on icon "button" at bounding box center [235, 298] width 8 height 9
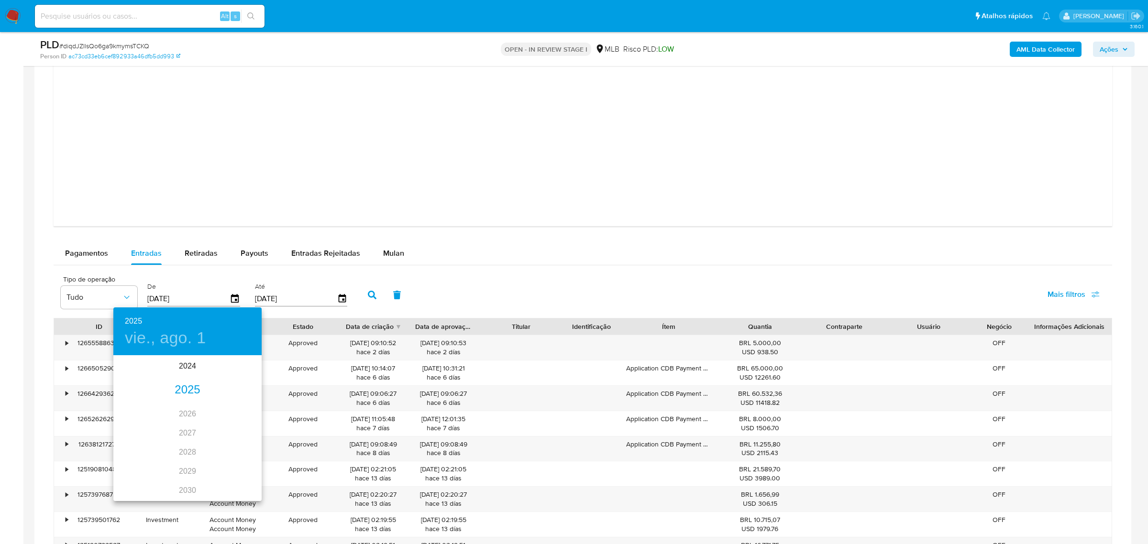
click at [183, 390] on div "2025" at bounding box center [187, 390] width 148 height 19
click at [239, 408] on div "jun." at bounding box center [236, 411] width 49 height 36
type input "01/06/2025"
click at [243, 405] on p "1" at bounding box center [245, 406] width 4 height 10
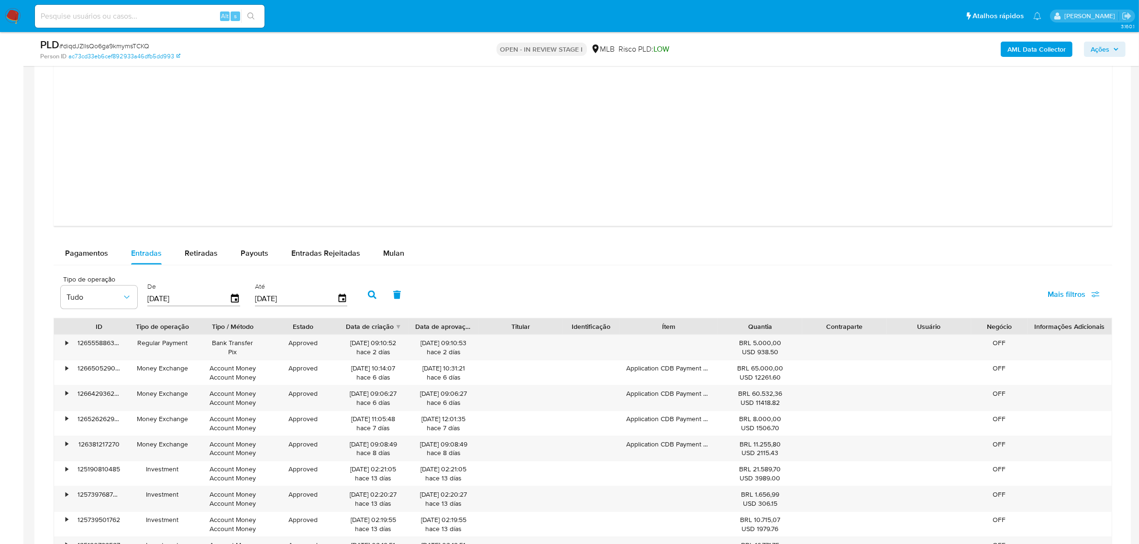
click at [368, 293] on icon "button" at bounding box center [372, 295] width 9 height 9
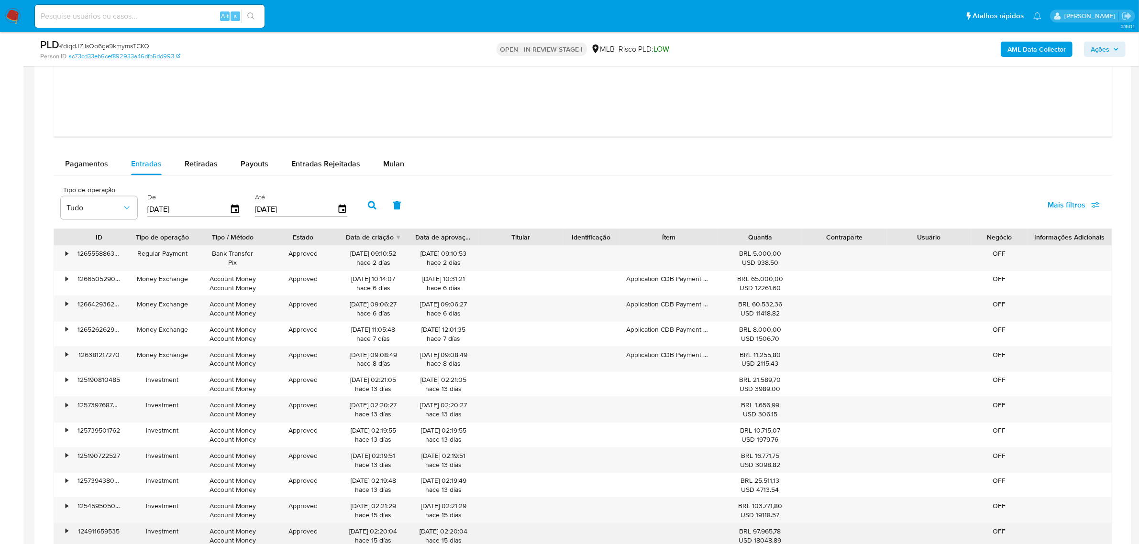
scroll to position [1574, 0]
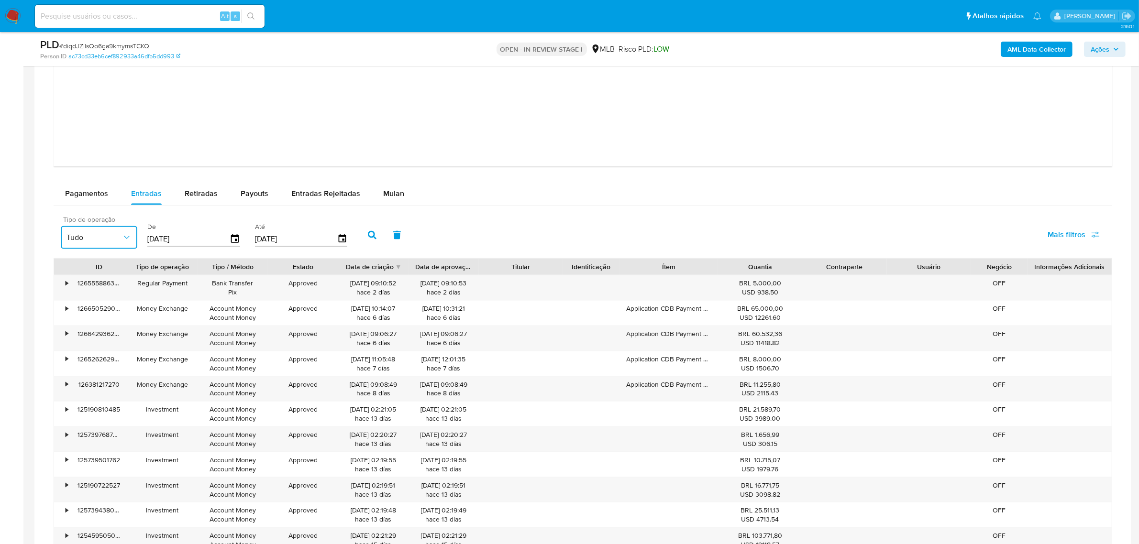
click at [116, 238] on span "Tudo" at bounding box center [93, 238] width 55 height 10
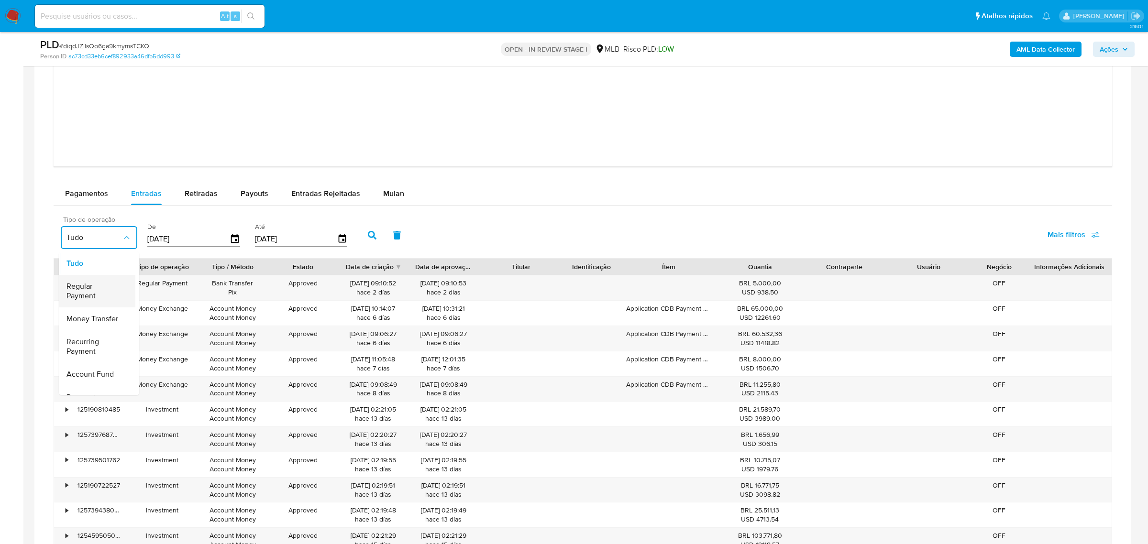
click at [107, 290] on span "Regular Payment" at bounding box center [93, 290] width 55 height 19
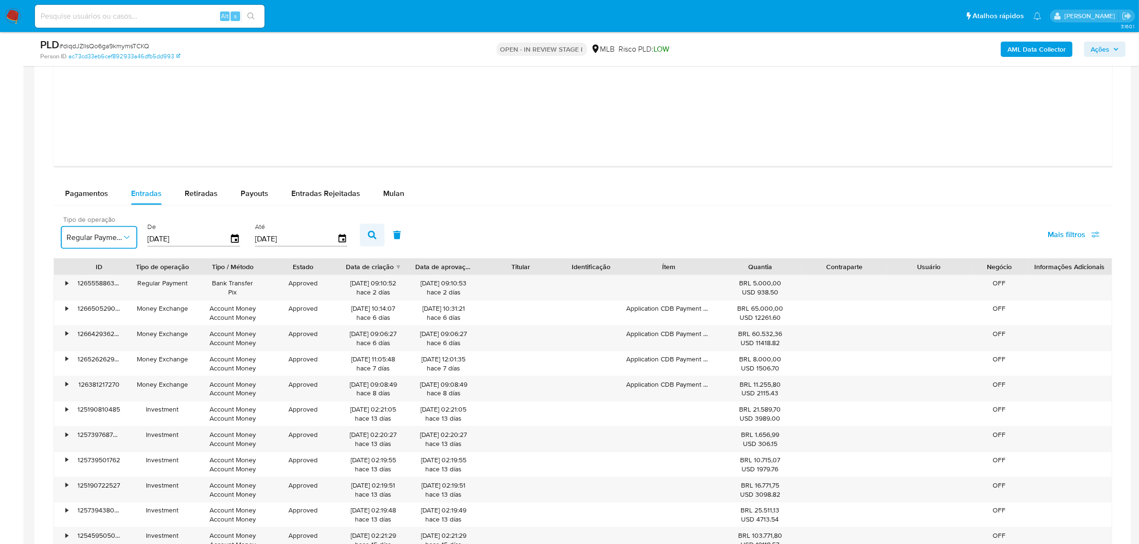
click at [377, 237] on button "button" at bounding box center [372, 235] width 25 height 23
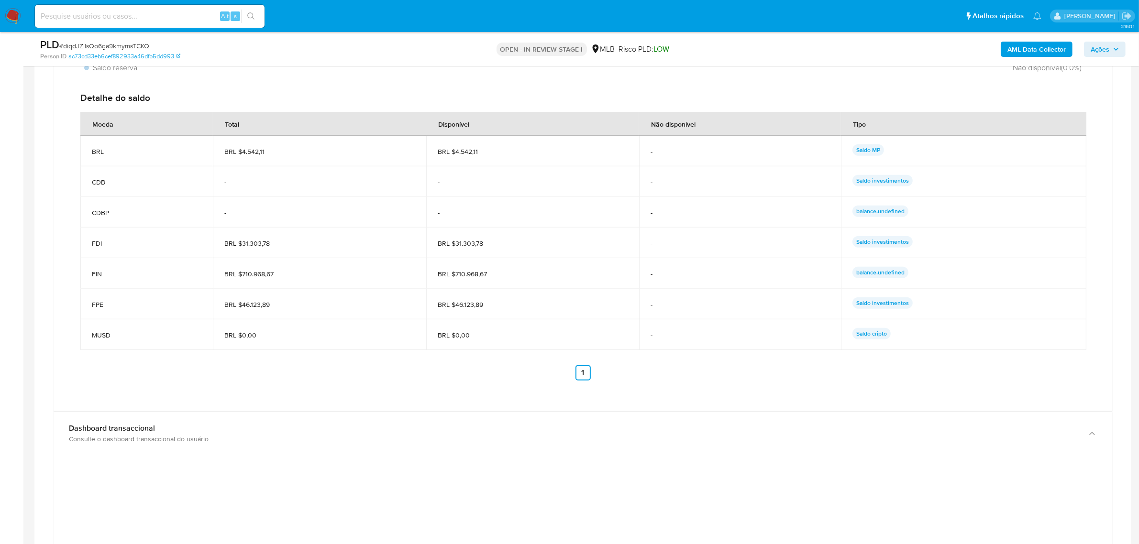
scroll to position [856, 0]
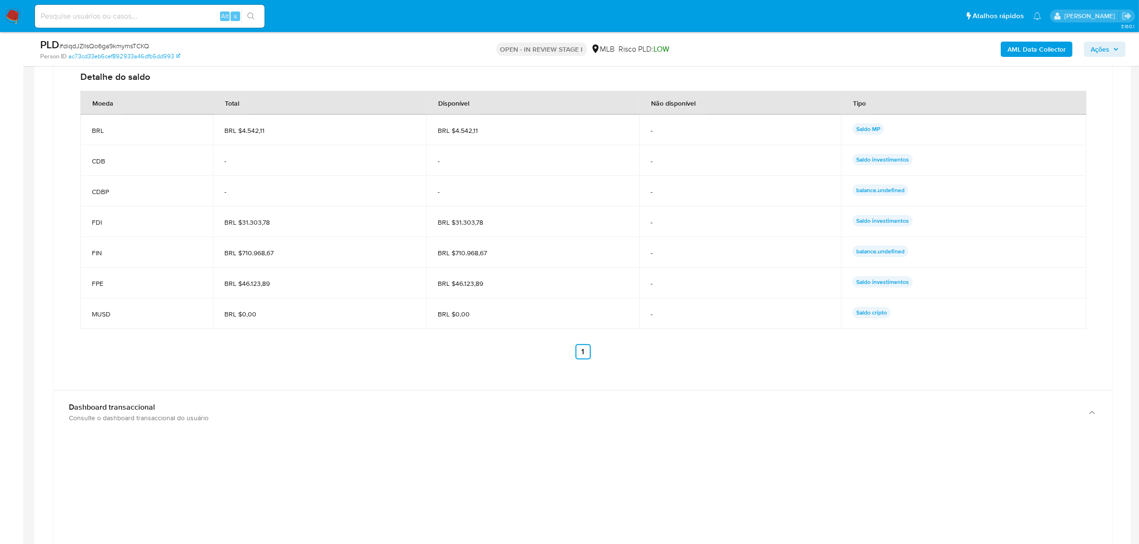
click at [101, 284] on span "FPE" at bounding box center [147, 283] width 110 height 9
click at [155, 291] on td "FPE" at bounding box center [146, 283] width 133 height 31
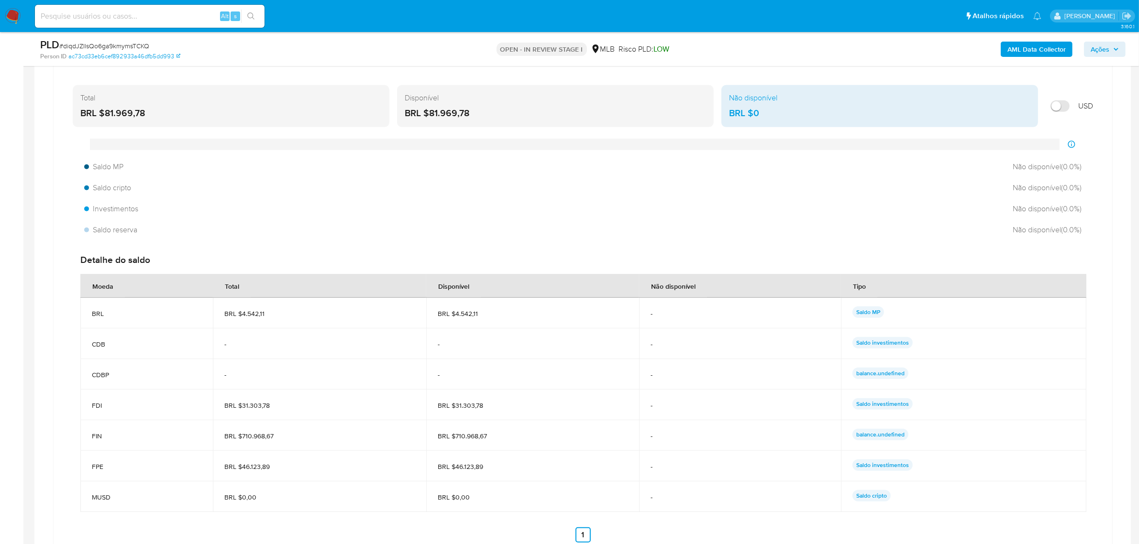
scroll to position [677, 0]
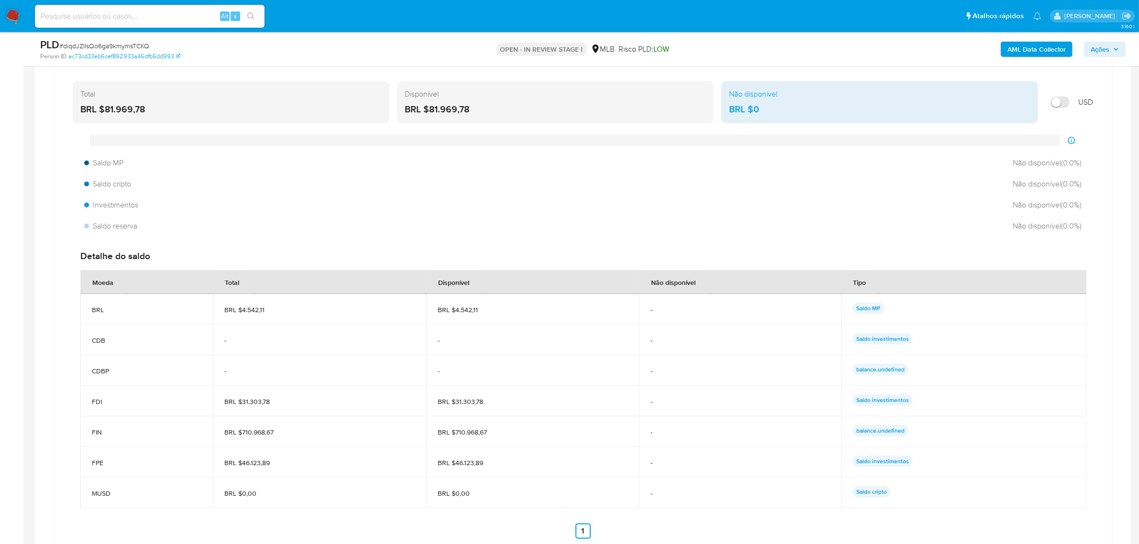
drag, startPoint x: 454, startPoint y: 401, endPoint x: 486, endPoint y: 401, distance: 31.1
click at [486, 401] on span "BRL $31.303,78" at bounding box center [533, 402] width 190 height 9
drag, startPoint x: 106, startPoint y: 110, endPoint x: 145, endPoint y: 111, distance: 39.3
click at [145, 111] on div "BRL $81.969,78" at bounding box center [230, 109] width 301 height 12
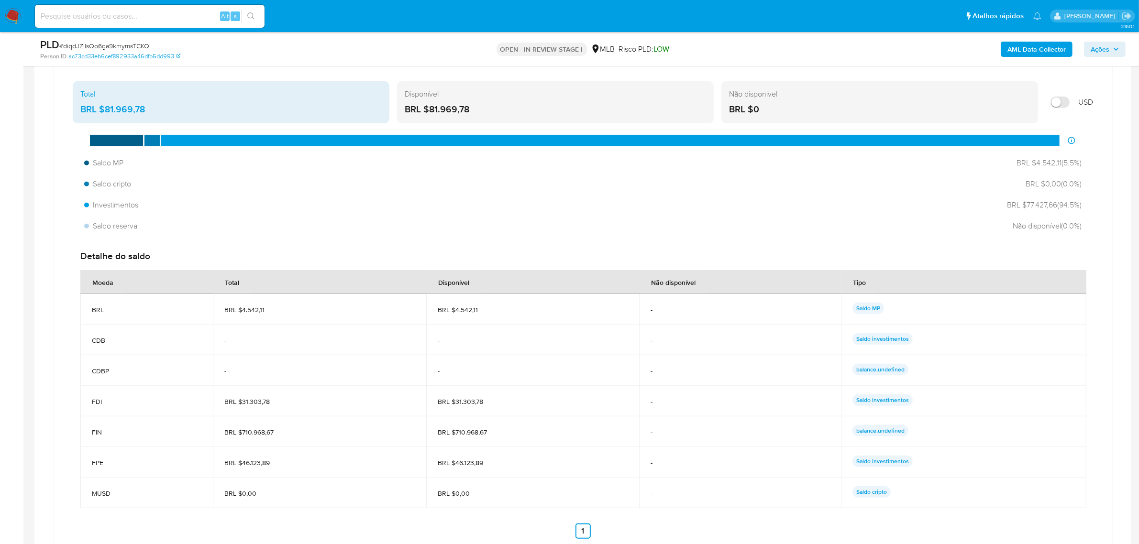
click at [1092, 52] on span "Ações" at bounding box center [1100, 49] width 19 height 15
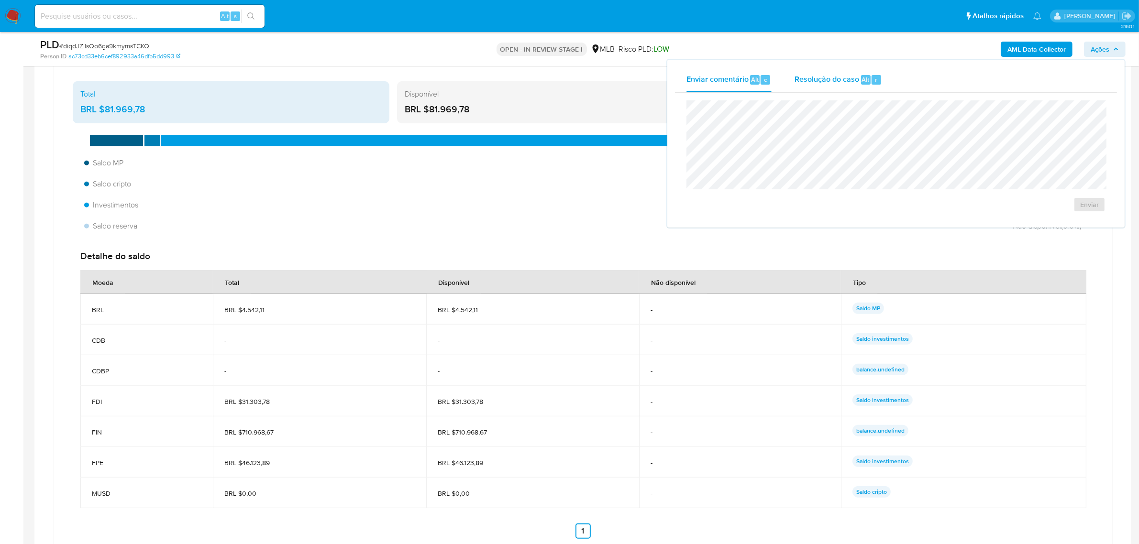
click at [851, 87] on div "Resolução do caso Alt r" at bounding box center [839, 79] width 88 height 25
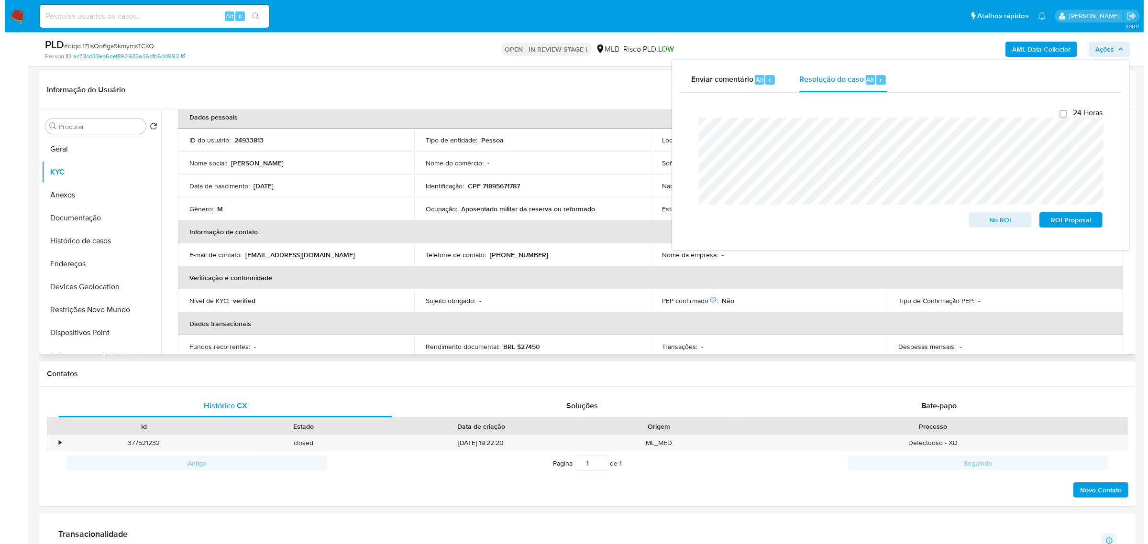
scroll to position [0, 0]
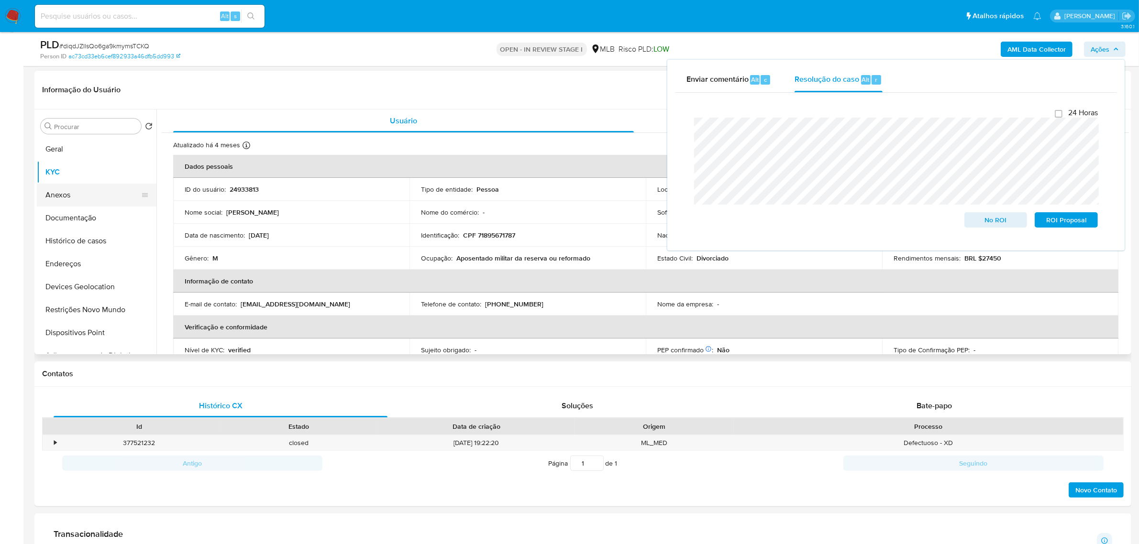
click at [68, 194] on button "Anexos" at bounding box center [93, 195] width 112 height 23
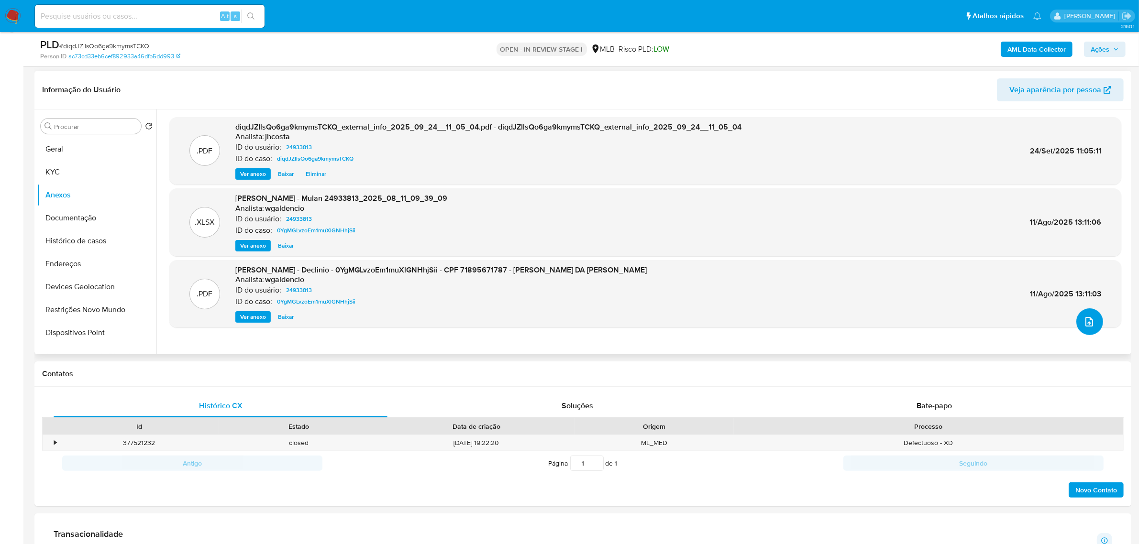
click at [1084, 320] on icon "upload-file" at bounding box center [1089, 321] width 11 height 11
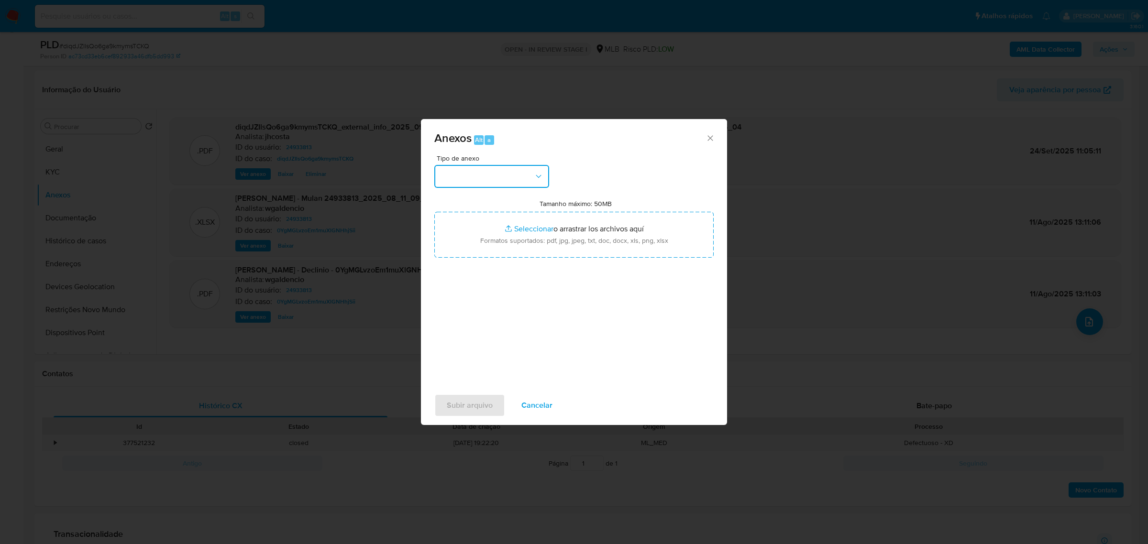
click at [496, 185] on button "button" at bounding box center [491, 176] width 115 height 23
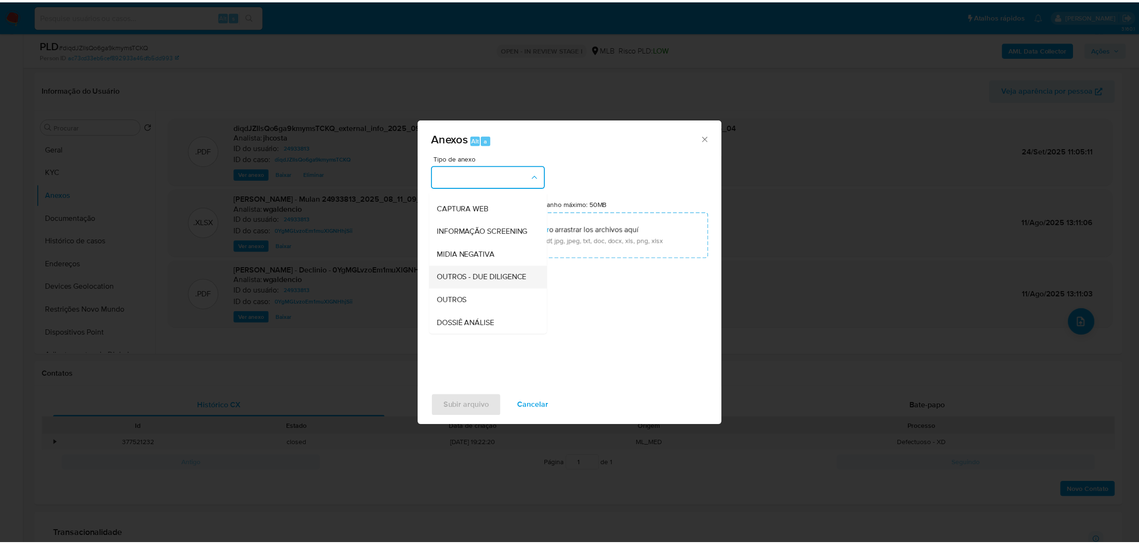
scroll to position [120, 0]
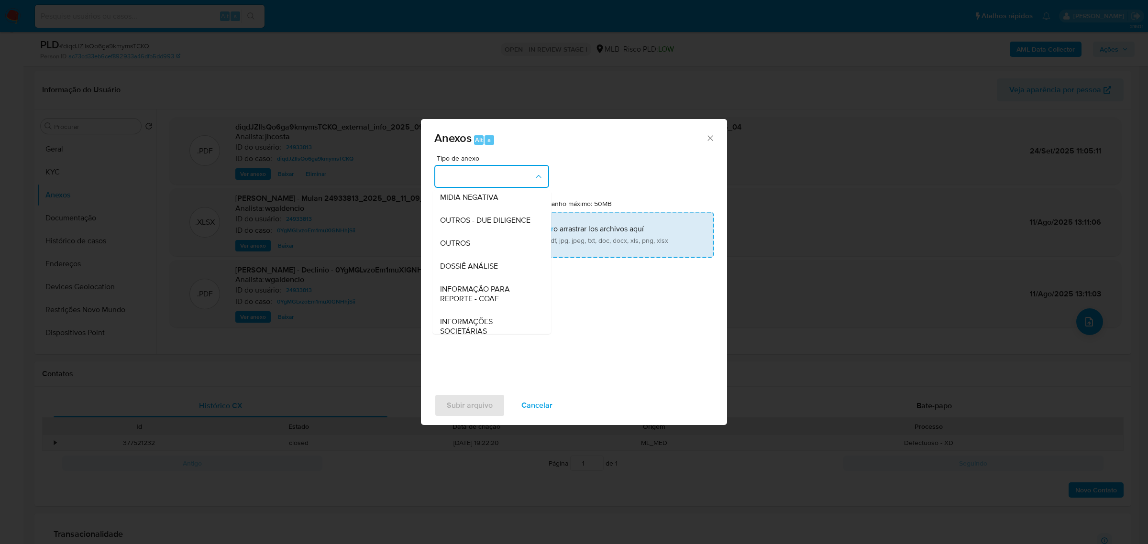
click at [478, 255] on div "OUTROS" at bounding box center [489, 243] width 98 height 23
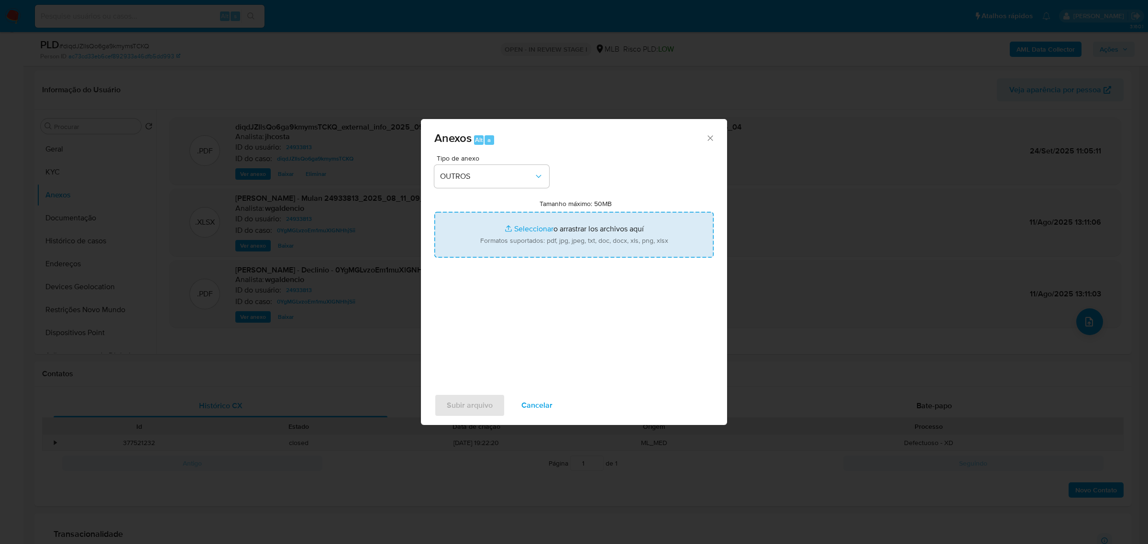
click at [549, 233] on input "Tamanho máximo: 50MB Seleccionar archivos" at bounding box center [573, 235] width 279 height 46
type input "C:\fakepath\Mulan 24933813_2025_09_23_16_27_08.xlsx"
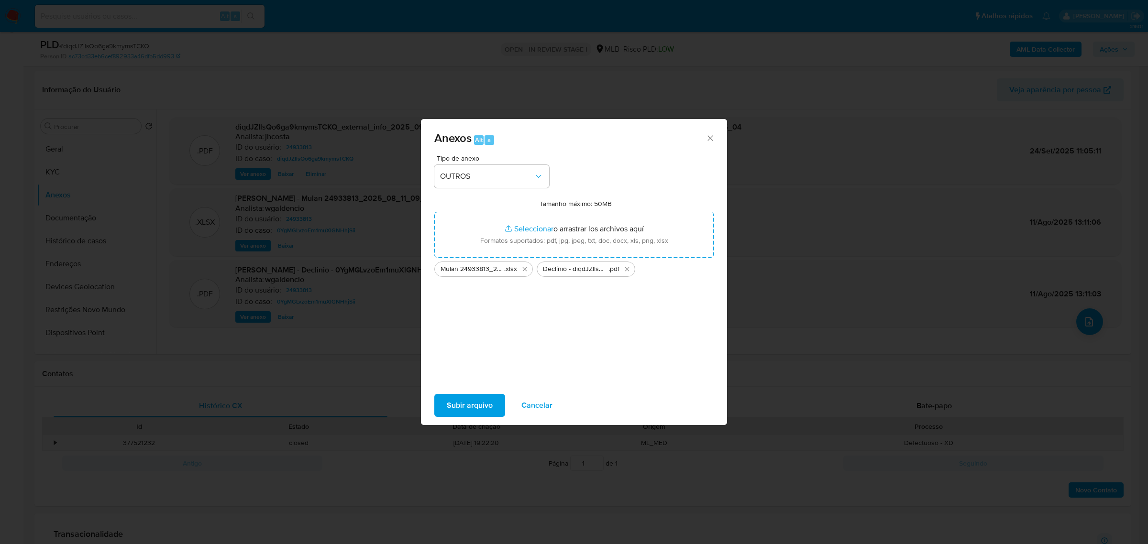
click at [470, 405] on span "Subir arquivo" at bounding box center [470, 405] width 46 height 21
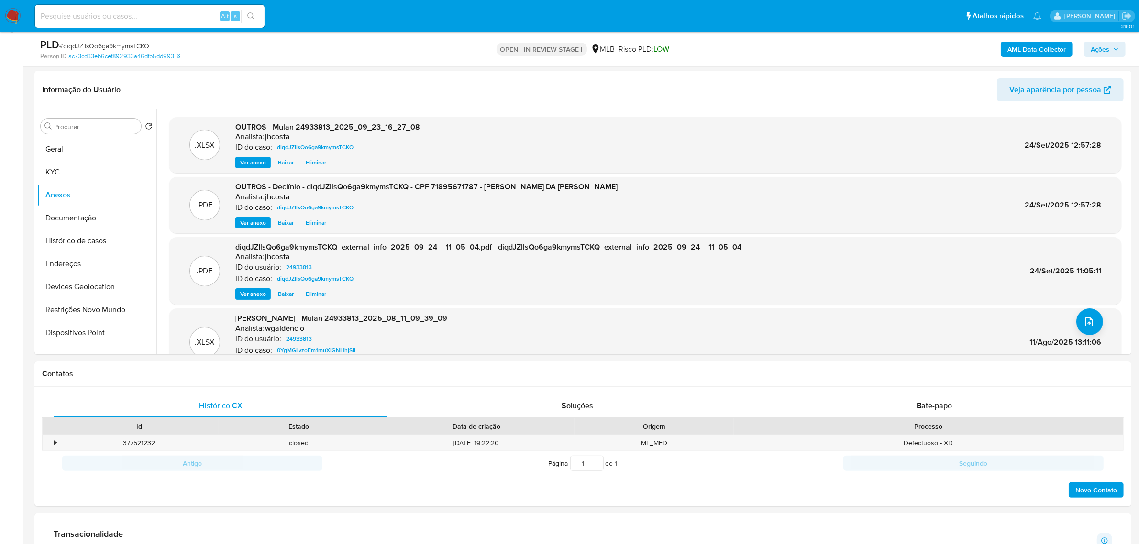
click at [1106, 51] on span "Ações" at bounding box center [1100, 49] width 19 height 15
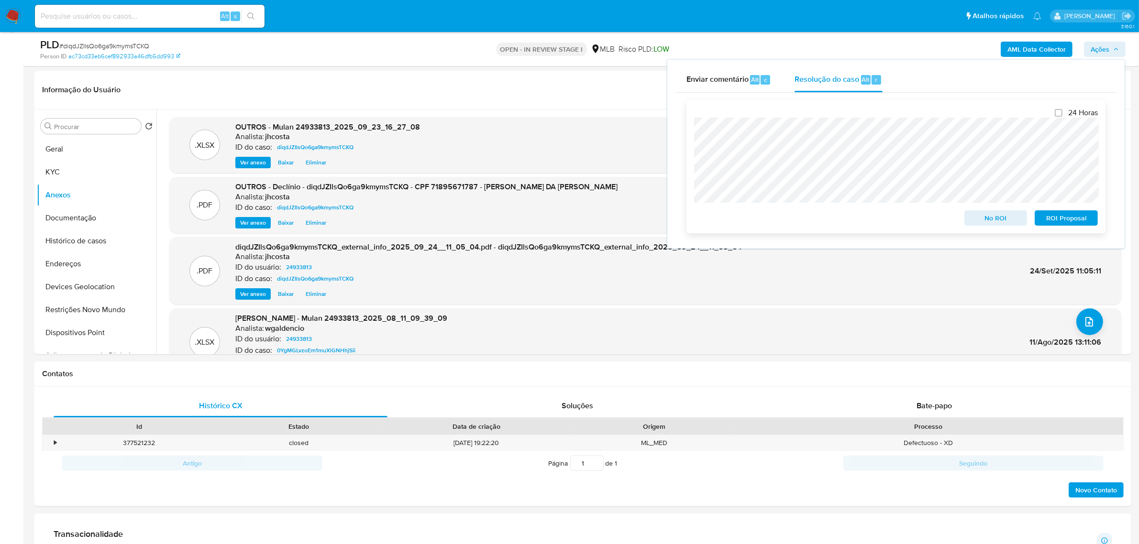
click at [995, 223] on span "No ROI" at bounding box center [996, 217] width 50 height 13
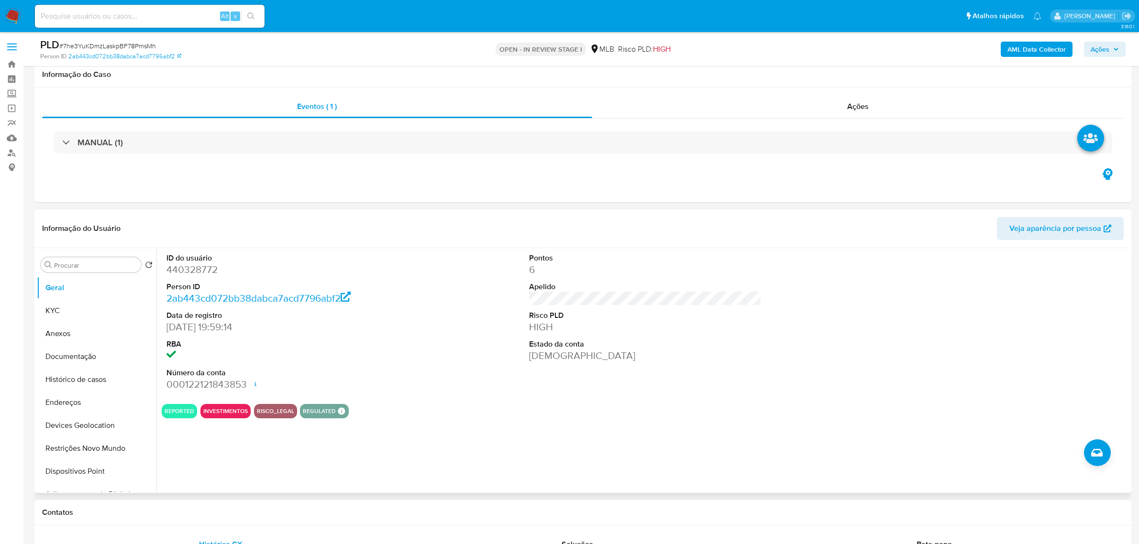
scroll to position [120, 0]
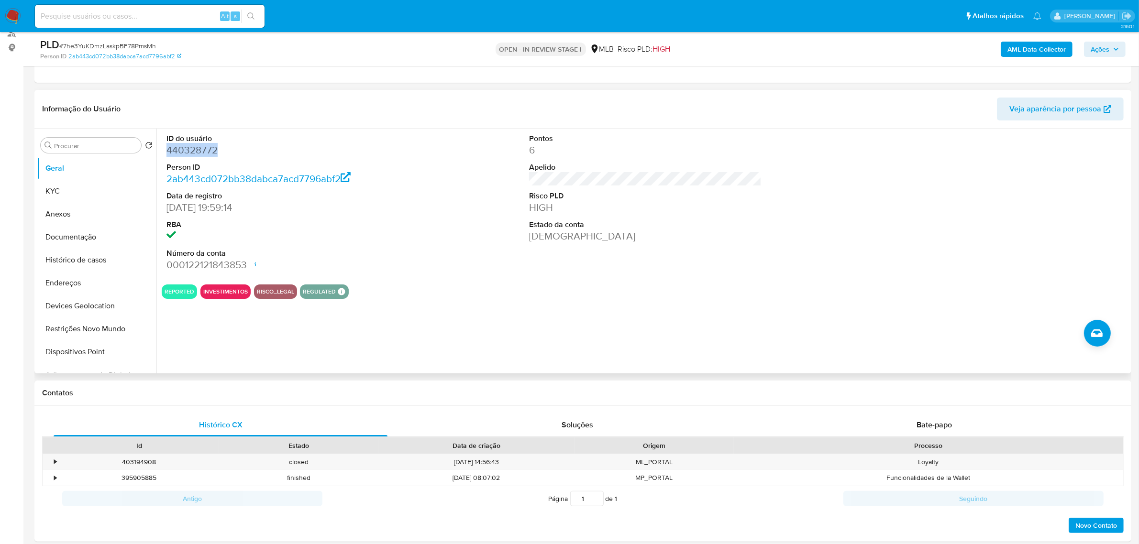
click at [194, 153] on dd "440328772" at bounding box center [282, 150] width 233 height 13
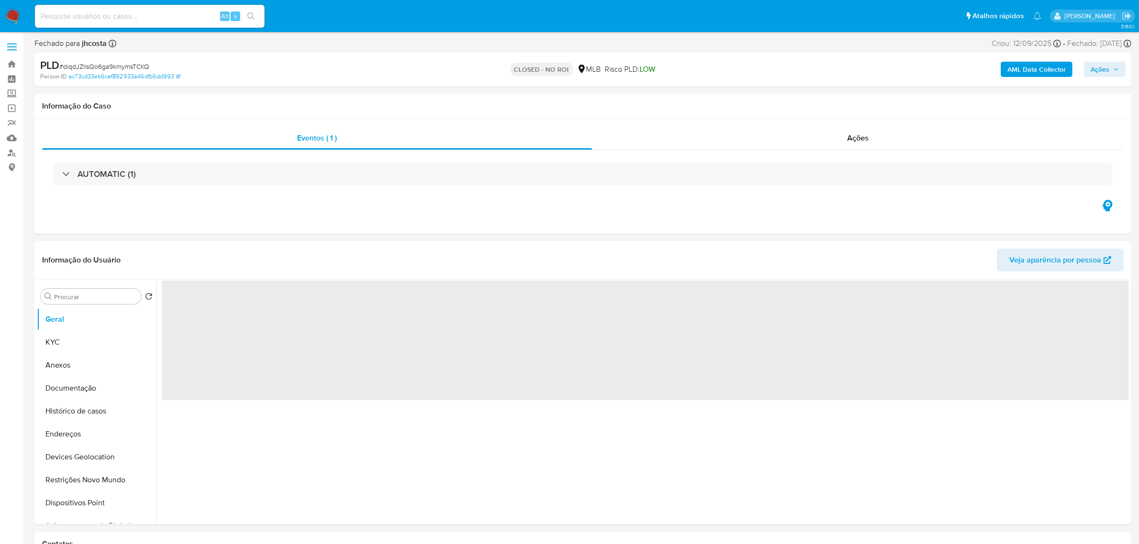
select select "10"
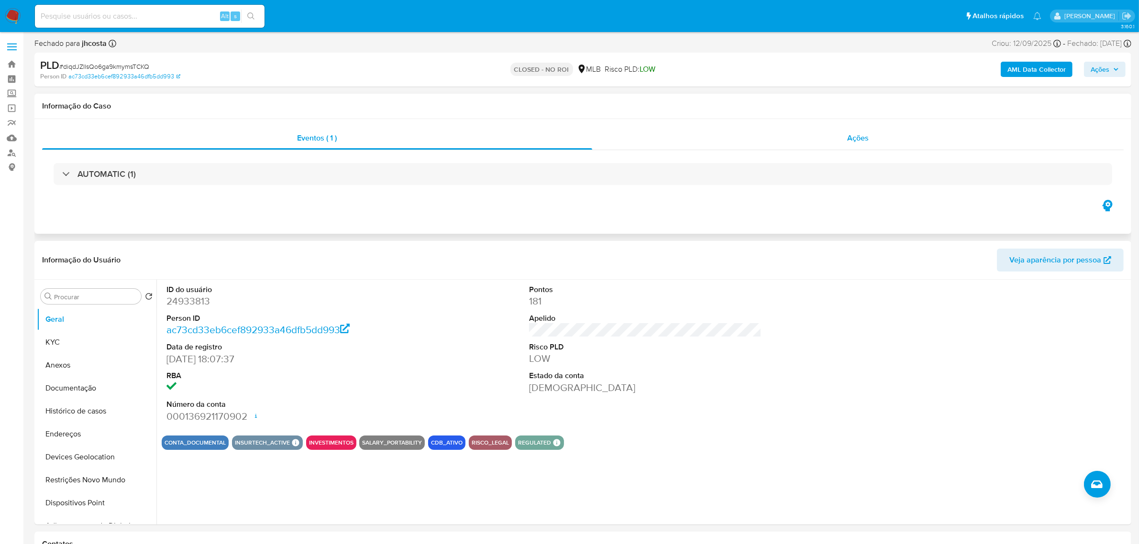
click at [888, 137] on div "Ações" at bounding box center [858, 138] width 532 height 23
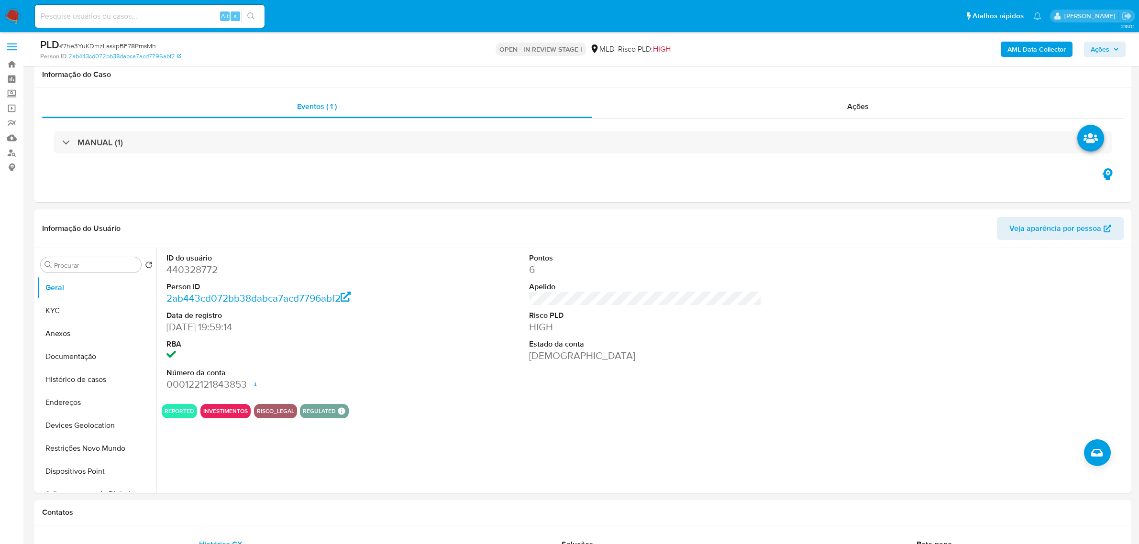
scroll to position [120, 0]
